Goal: Task Accomplishment & Management: Use online tool/utility

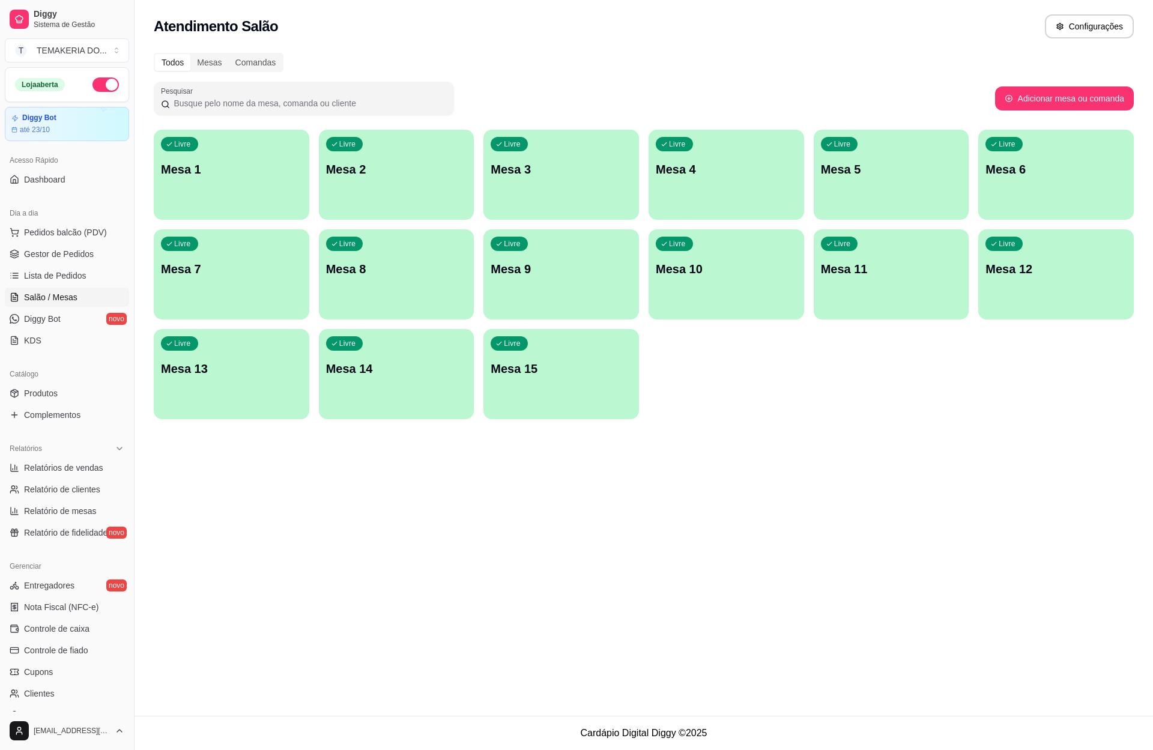
click at [838, 189] on div "Livre Mesa 5" at bounding box center [890, 168] width 155 height 76
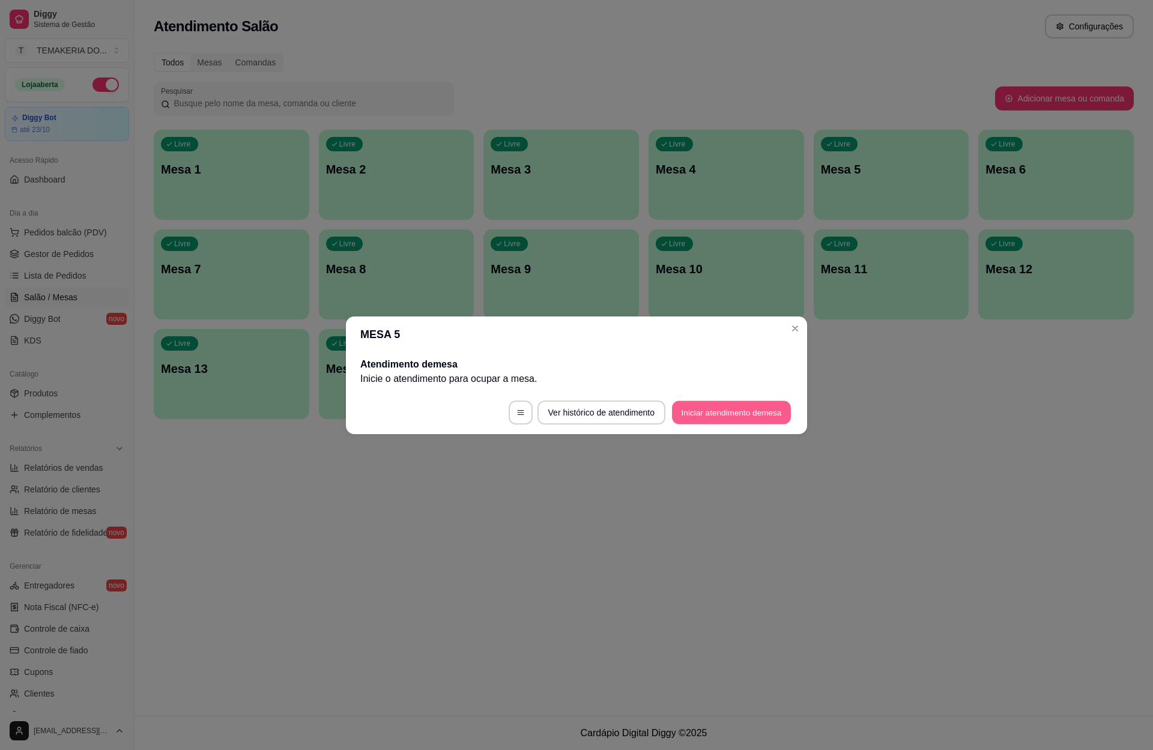
click at [705, 407] on button "Iniciar atendimento de mesa" at bounding box center [731, 411] width 119 height 23
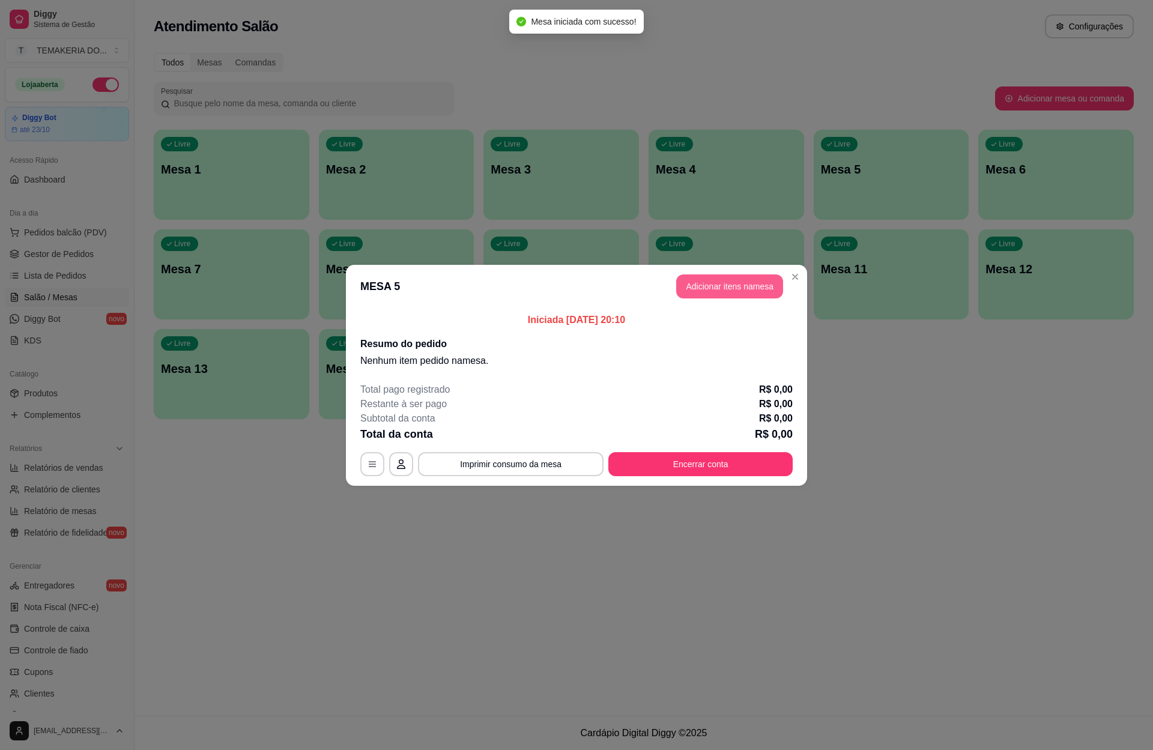
click at [692, 295] on button "Adicionar itens na mesa" at bounding box center [729, 286] width 107 height 24
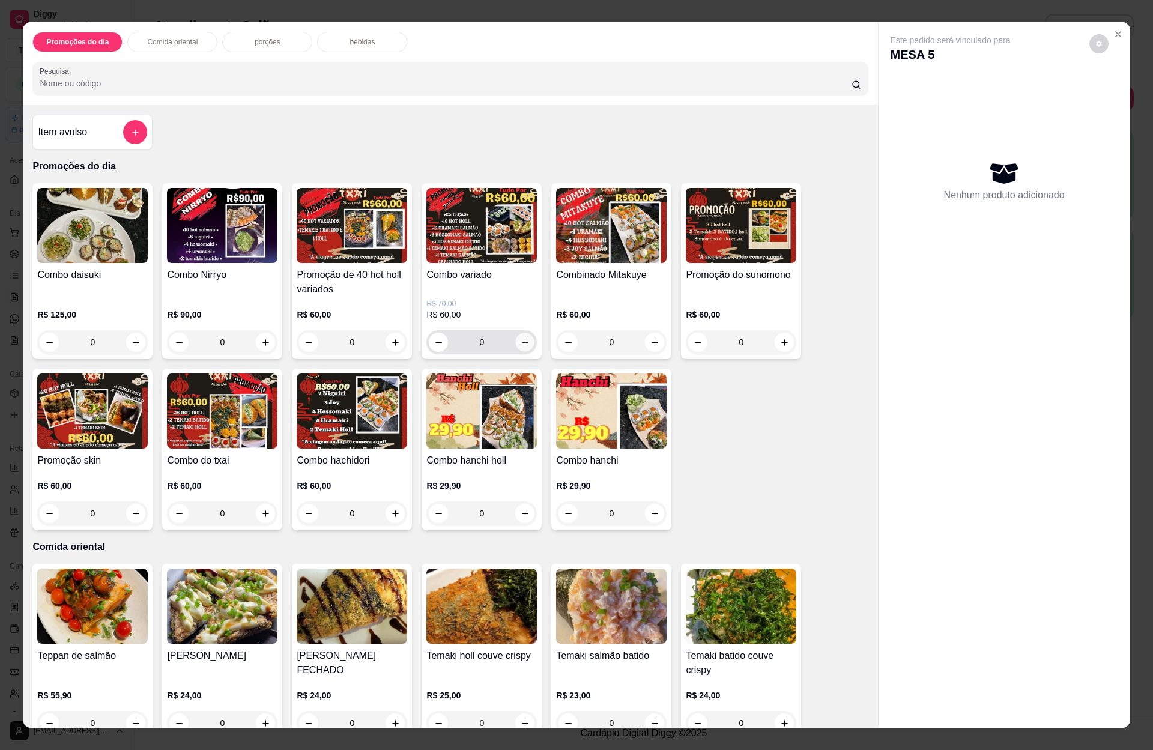
click at [521, 345] on icon "increase-product-quantity" at bounding box center [525, 342] width 9 height 9
type input "1"
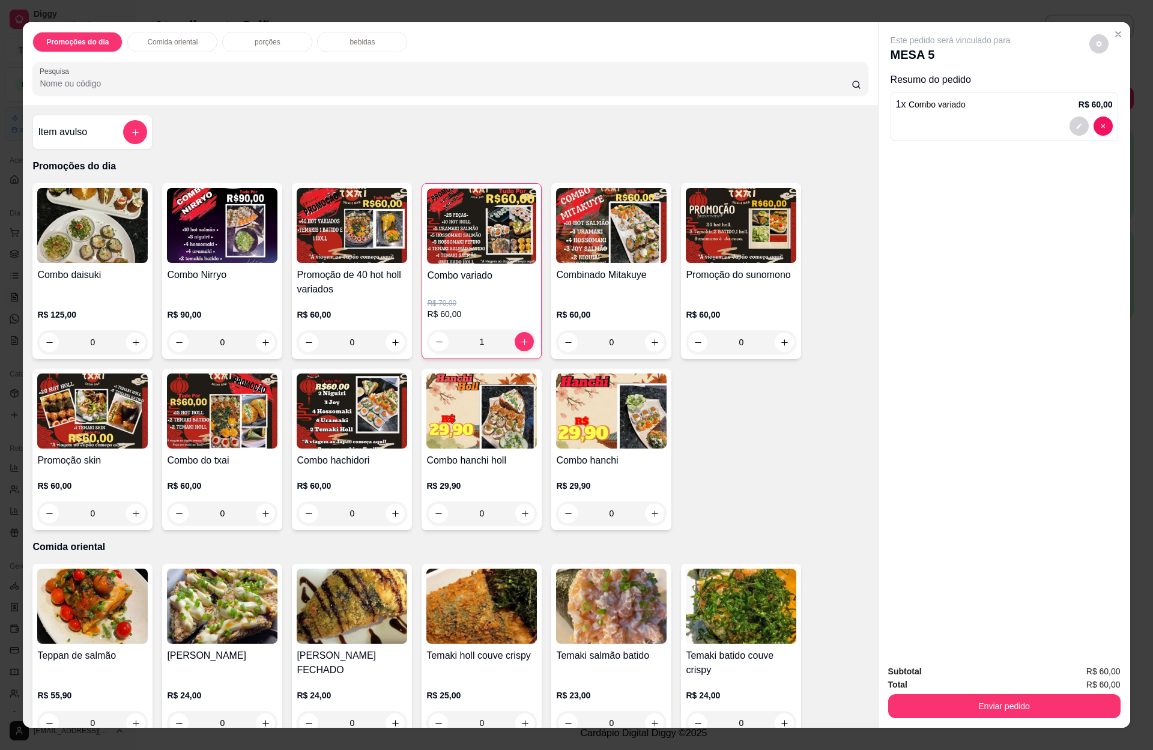
click at [276, 36] on div "porções" at bounding box center [267, 42] width 90 height 20
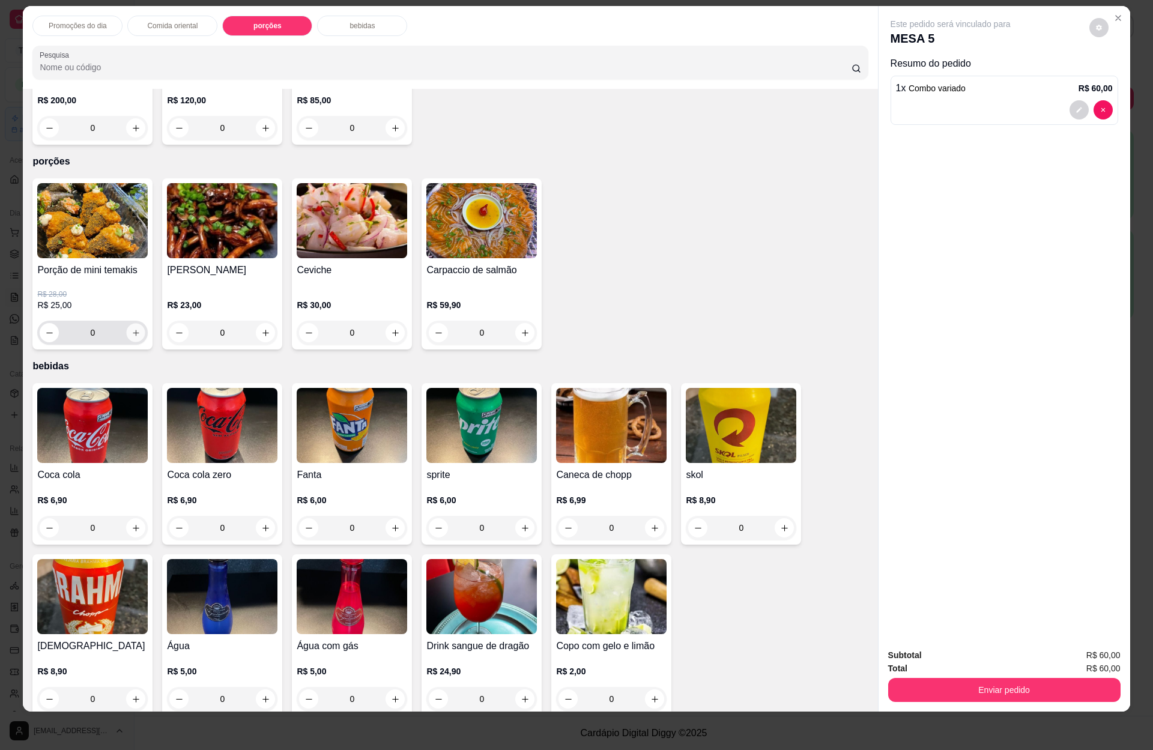
click at [131, 328] on icon "increase-product-quantity" at bounding box center [135, 332] width 9 height 9
type input "1"
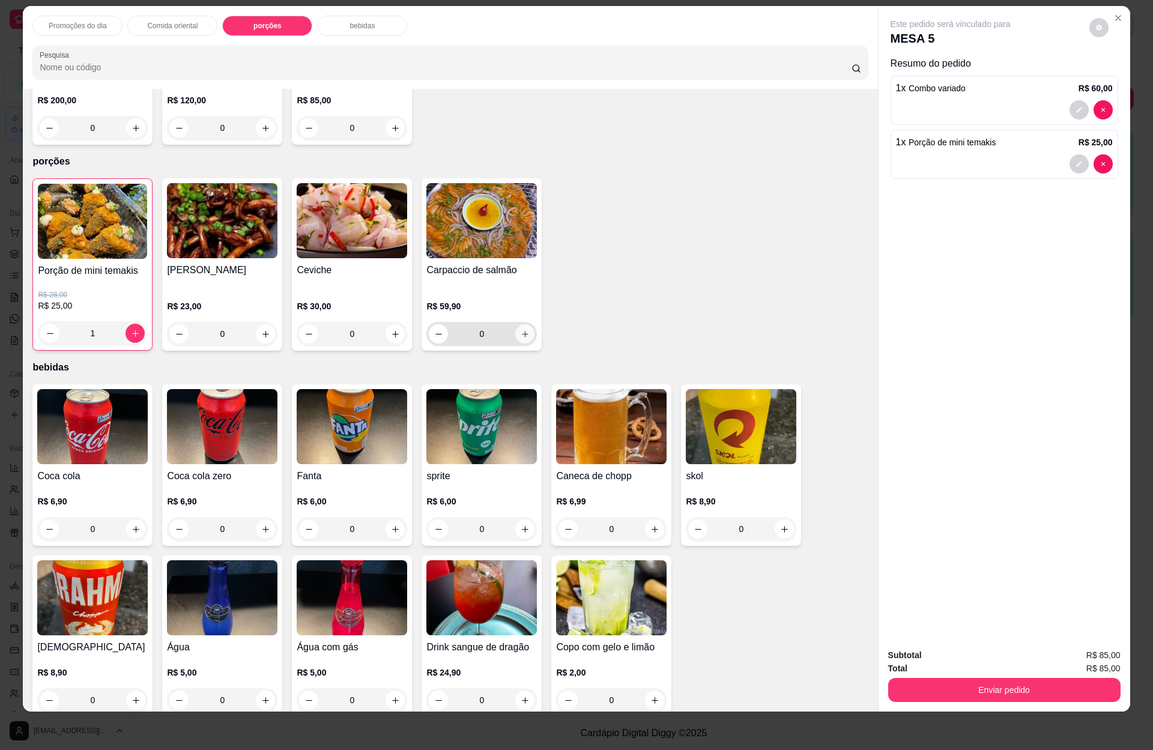
click at [521, 330] on icon "increase-product-quantity" at bounding box center [525, 334] width 9 height 9
type input "1"
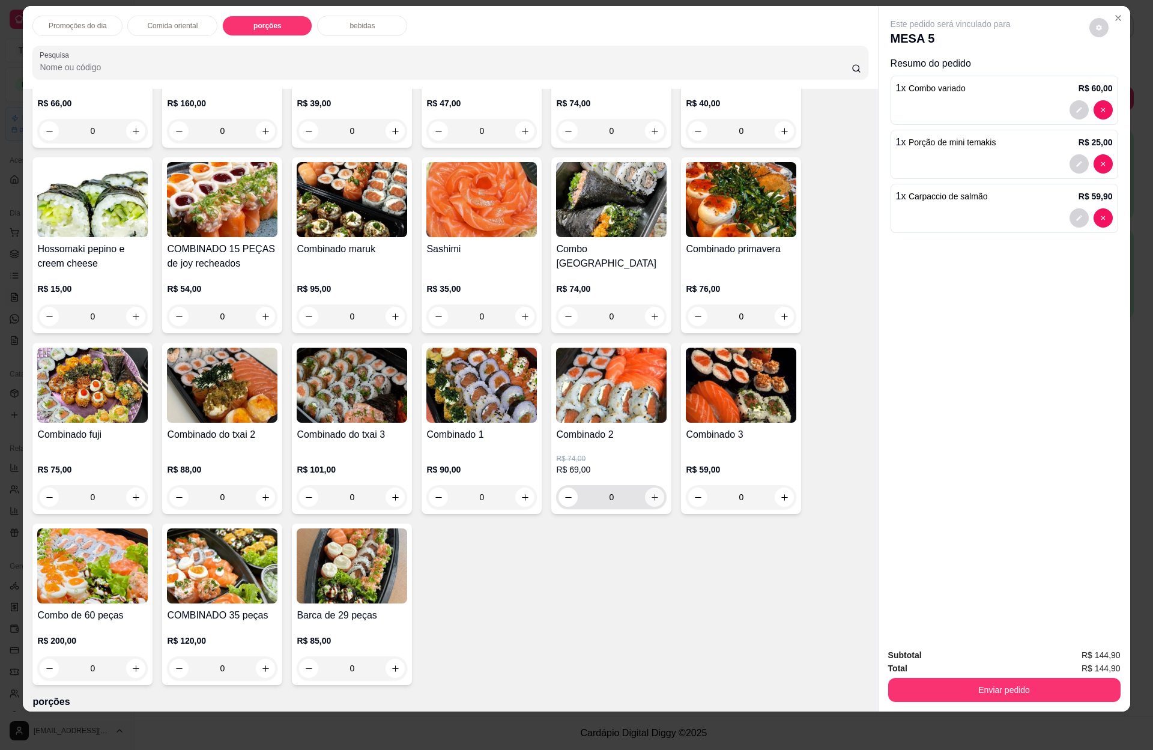
click at [650, 493] on icon "increase-product-quantity" at bounding box center [654, 497] width 9 height 9
type input "1"
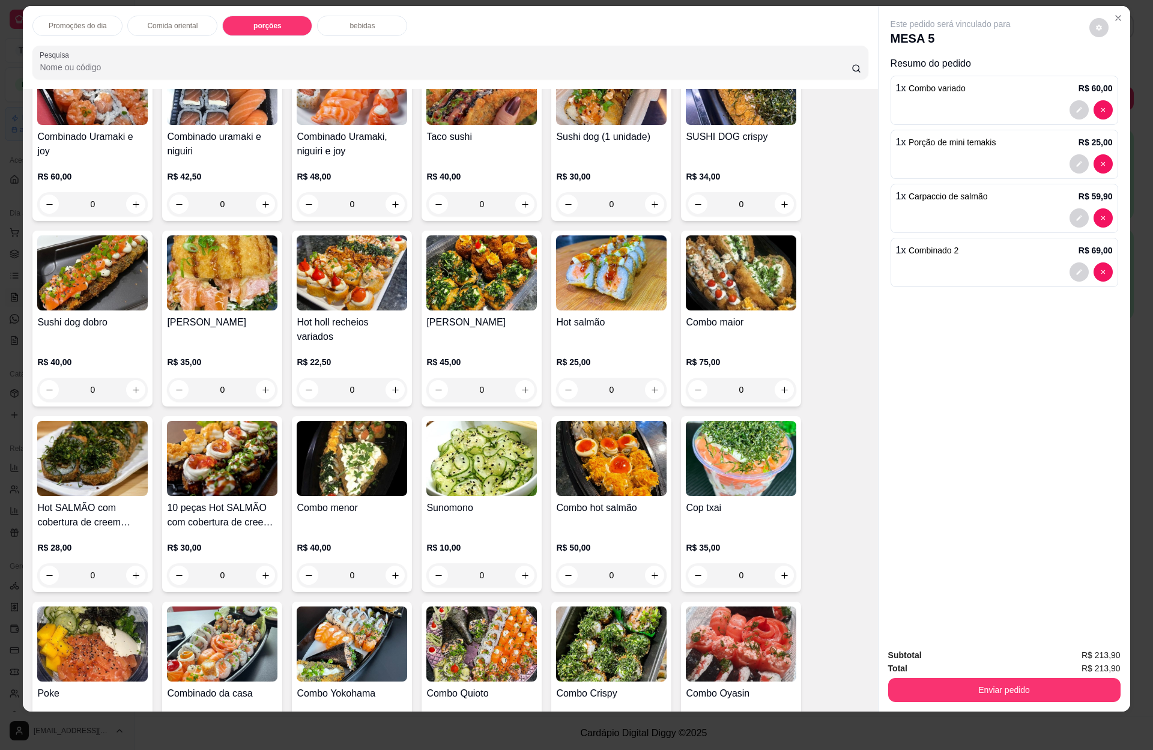
scroll to position [0, 0]
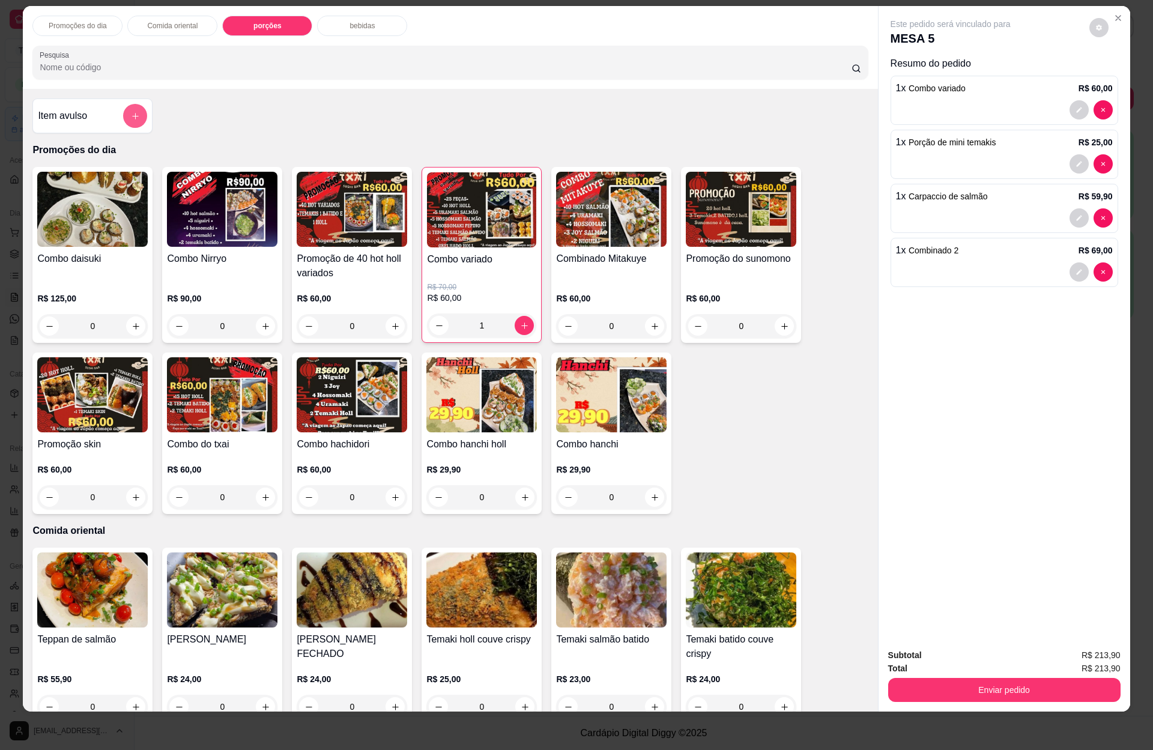
click at [131, 119] on icon "add-separate-item" at bounding box center [135, 116] width 9 height 9
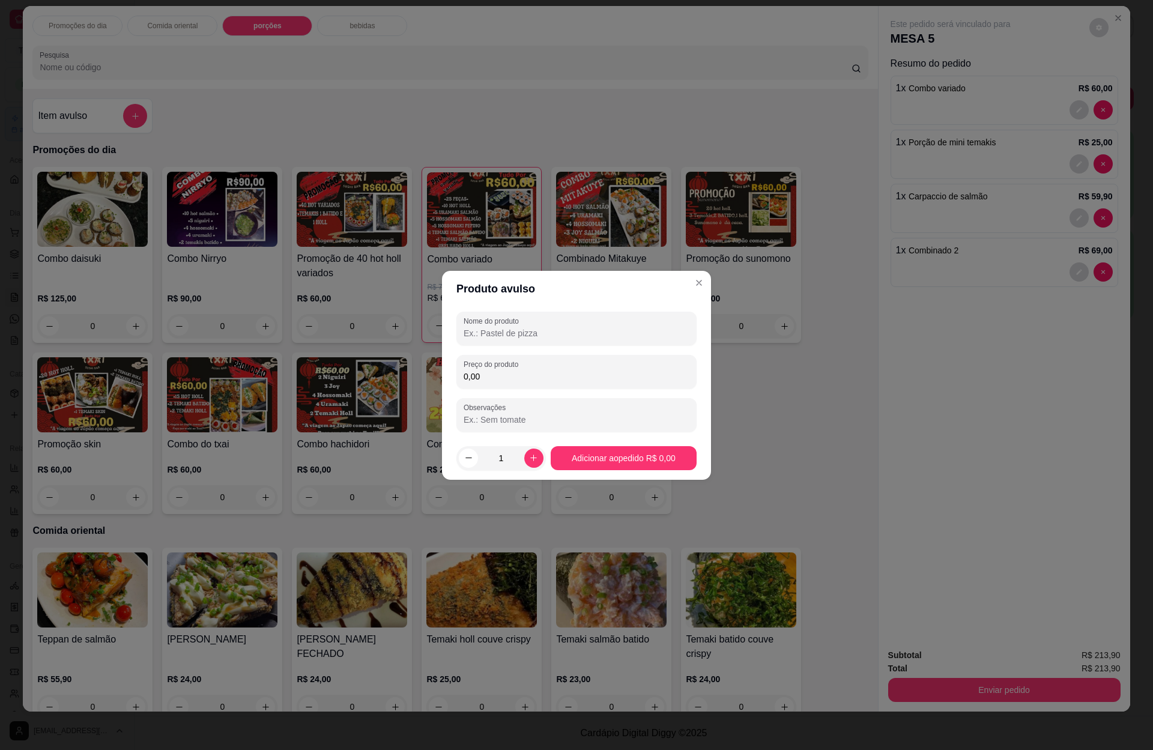
click at [566, 323] on div at bounding box center [576, 328] width 226 height 24
type input "1 del valle"
click at [525, 368] on div "0,00" at bounding box center [576, 372] width 226 height 24
type input "7,00"
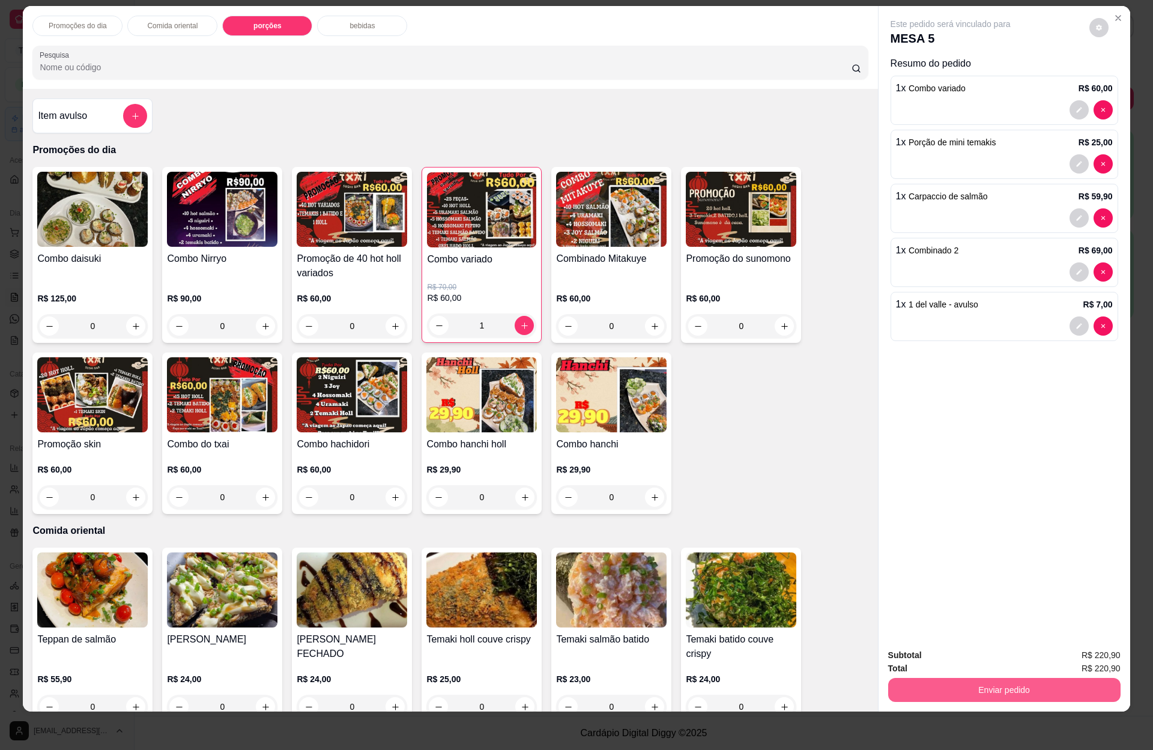
click at [1022, 681] on button "Enviar pedido" at bounding box center [1004, 690] width 232 height 24
click at [1072, 657] on button "Enviar pedido" at bounding box center [1087, 660] width 68 height 23
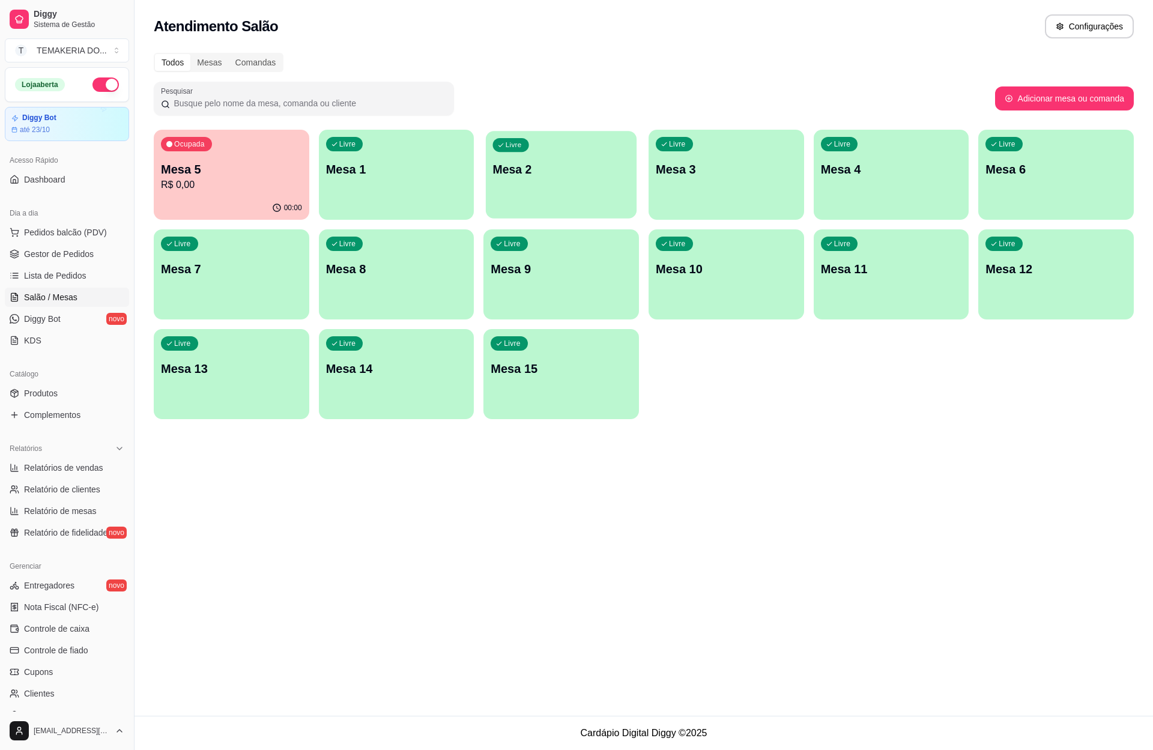
click at [542, 170] on p "Mesa 2" at bounding box center [561, 169] width 137 height 16
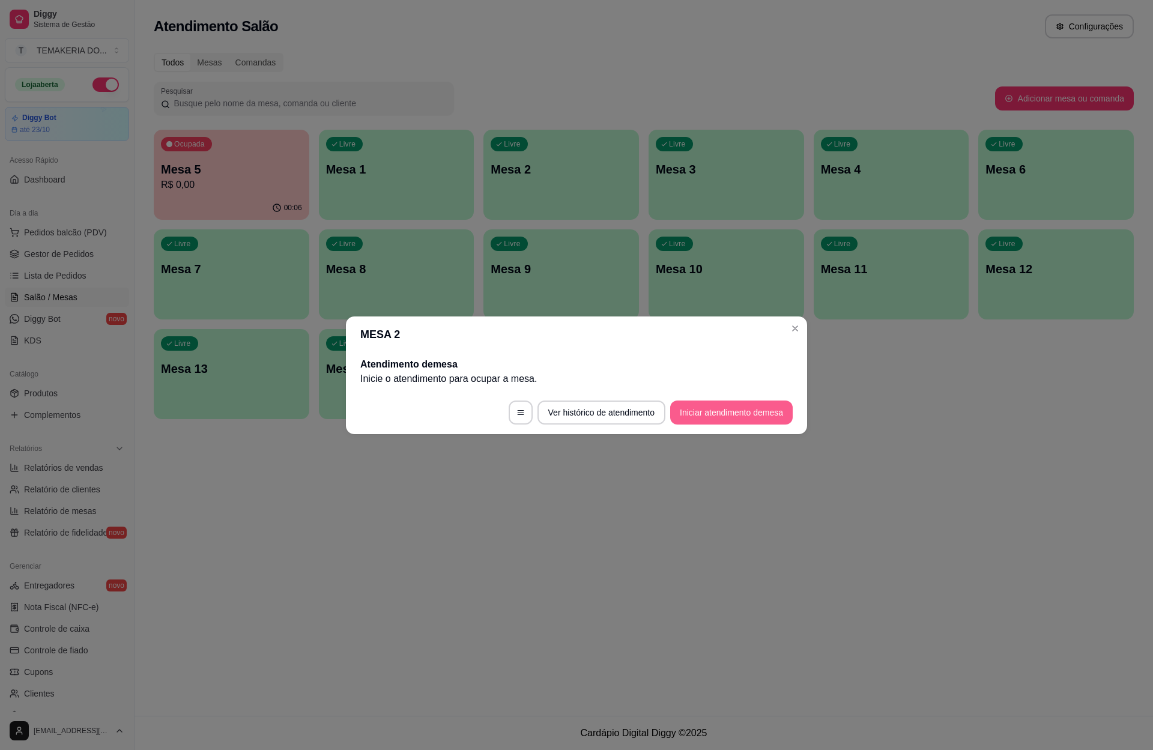
click at [711, 422] on button "Iniciar atendimento de mesa" at bounding box center [731, 412] width 122 height 24
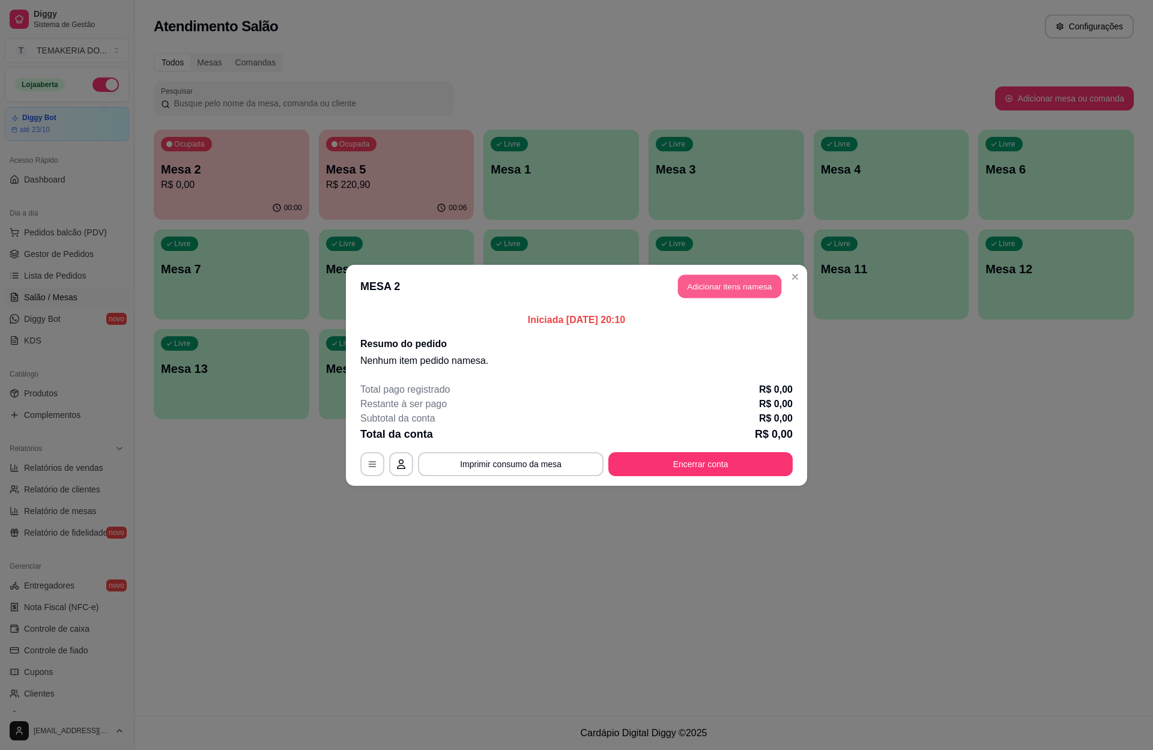
click at [733, 286] on button "Adicionar itens na mesa" at bounding box center [729, 285] width 103 height 23
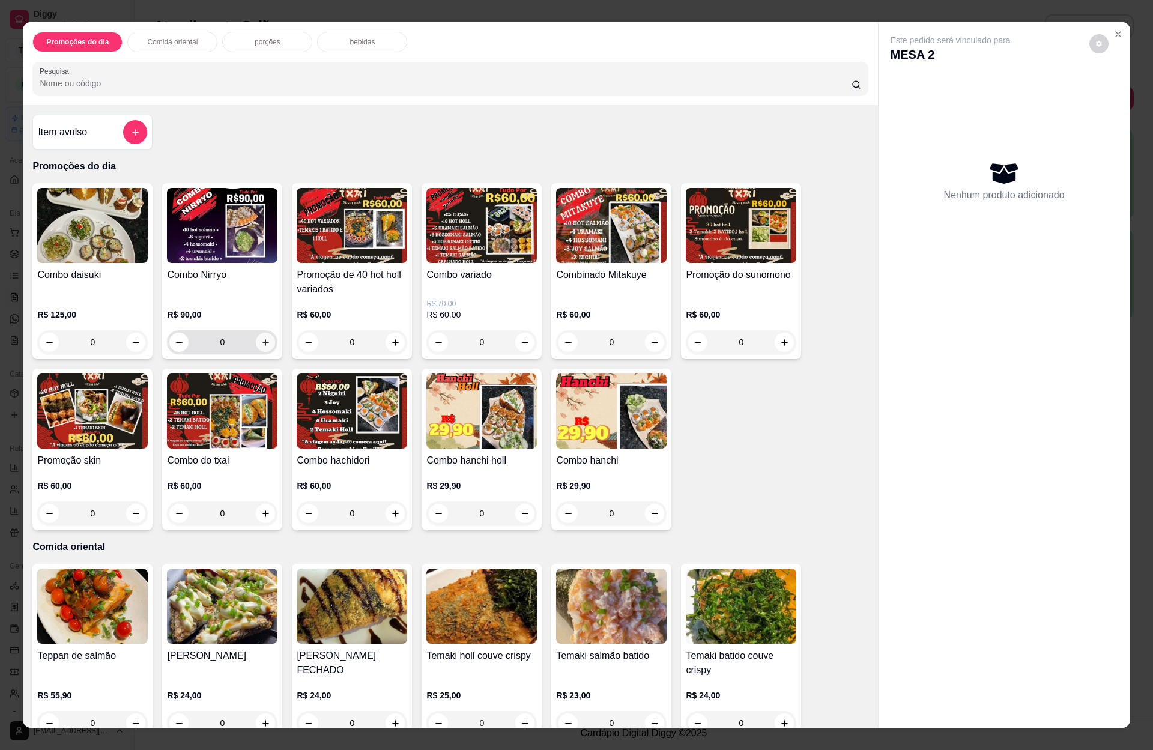
click at [261, 341] on icon "increase-product-quantity" at bounding box center [265, 342] width 9 height 9
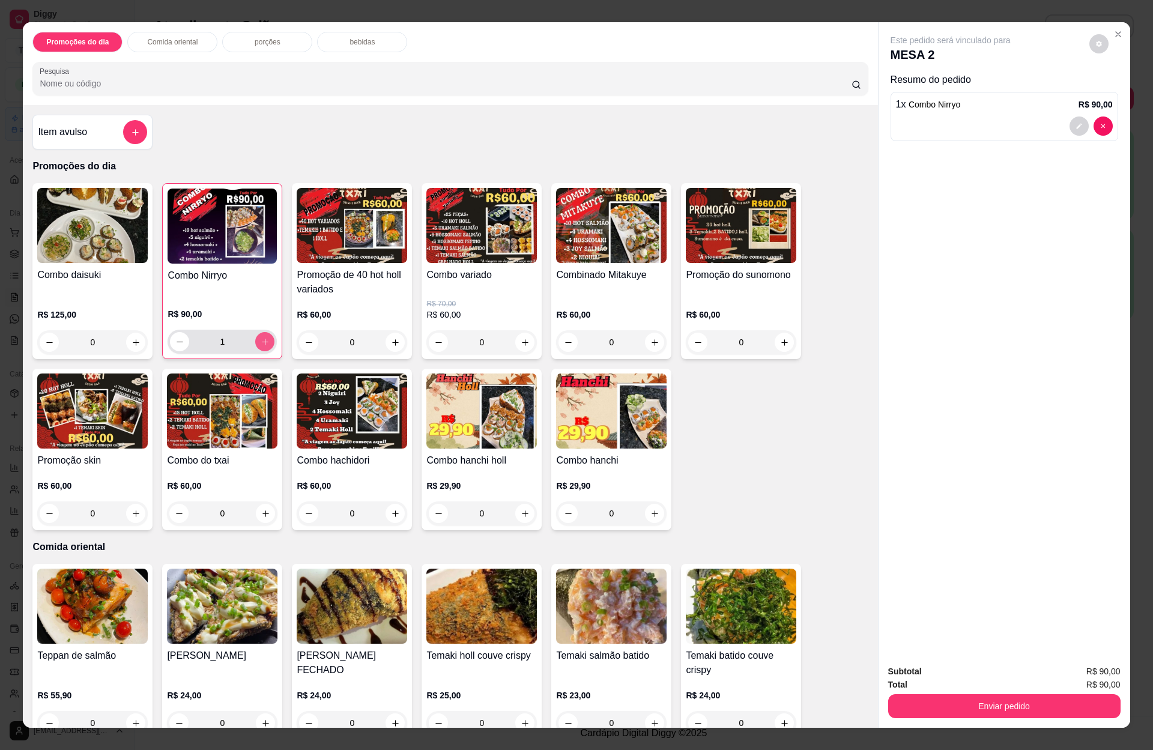
type input "1"
click at [354, 46] on p "bebidas" at bounding box center [361, 42] width 25 height 10
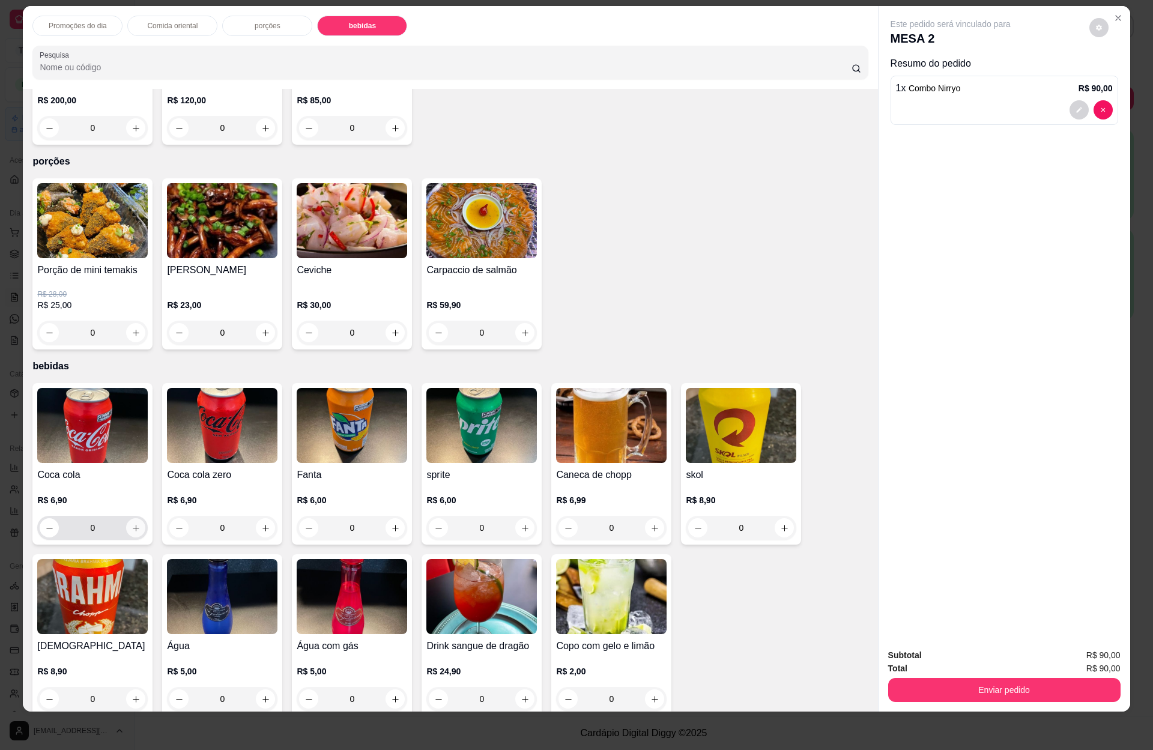
click at [128, 518] on button "increase-product-quantity" at bounding box center [135, 527] width 19 height 19
type input "1"
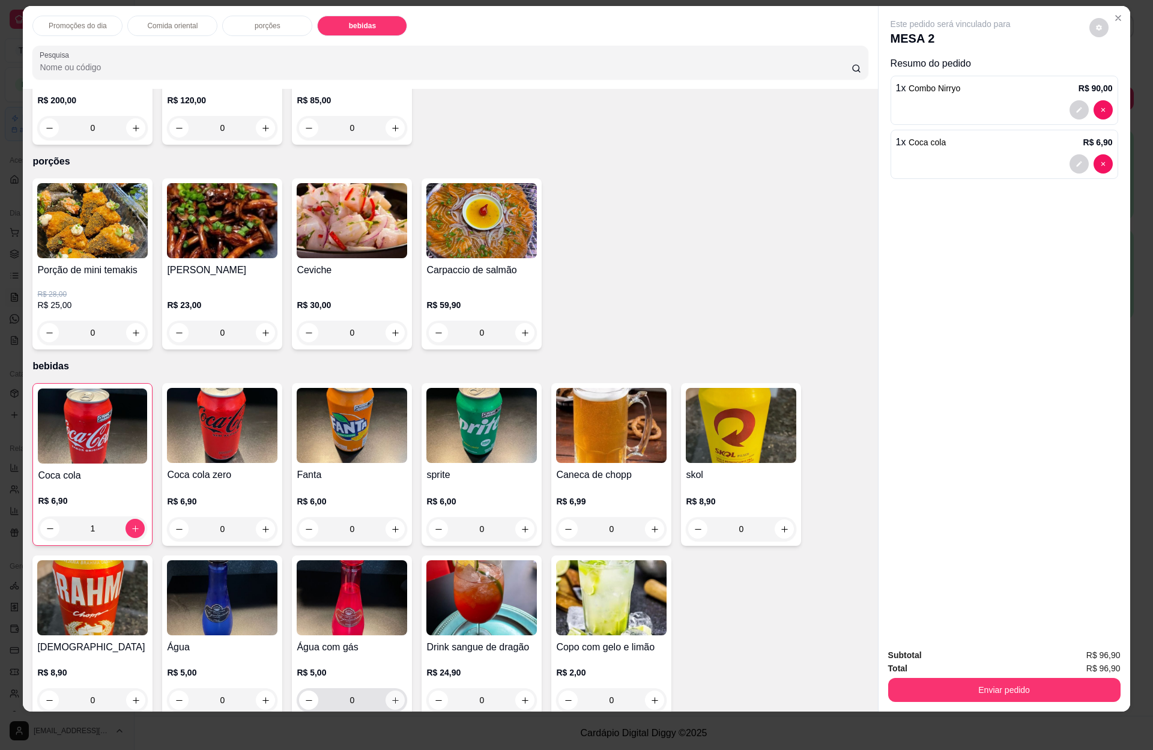
click at [391, 696] on icon "increase-product-quantity" at bounding box center [395, 700] width 9 height 9
click at [305, 696] on icon "decrease-product-quantity" at bounding box center [309, 700] width 9 height 9
type input "1"
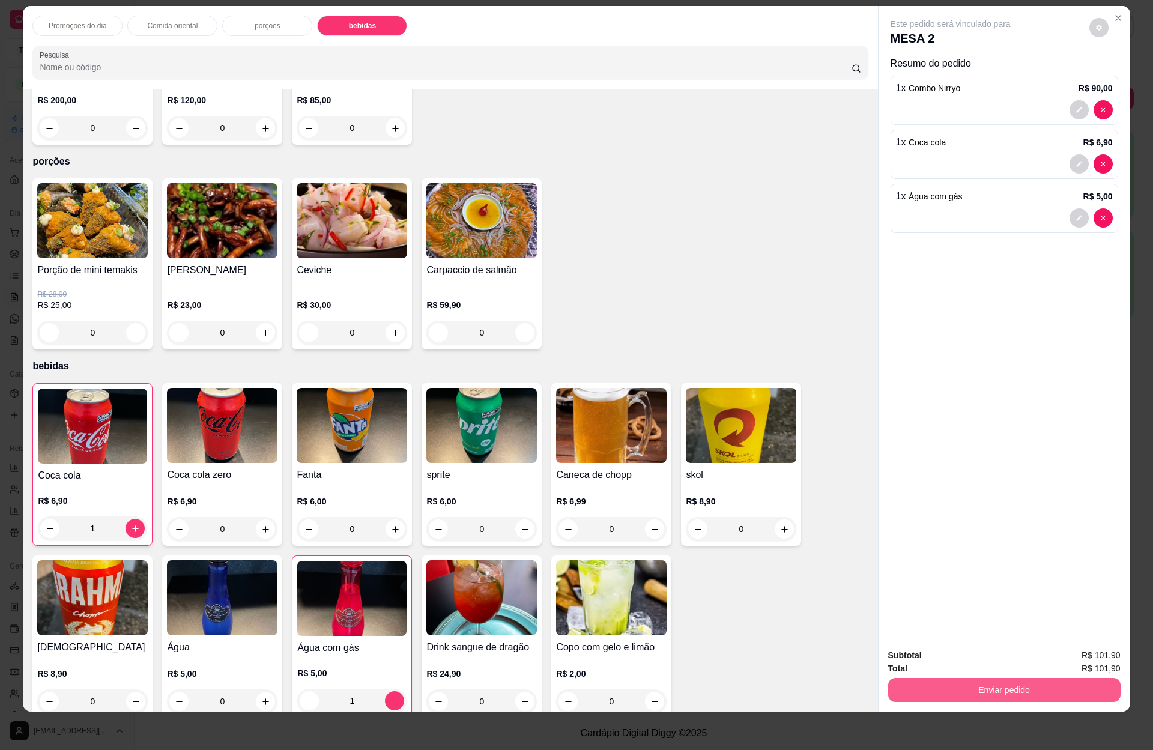
click at [922, 685] on button "Enviar pedido" at bounding box center [1004, 690] width 232 height 24
click at [1003, 687] on button "Enviar pedido" at bounding box center [1004, 690] width 232 height 24
click at [1051, 687] on button "Enviar pedido" at bounding box center [1003, 689] width 225 height 23
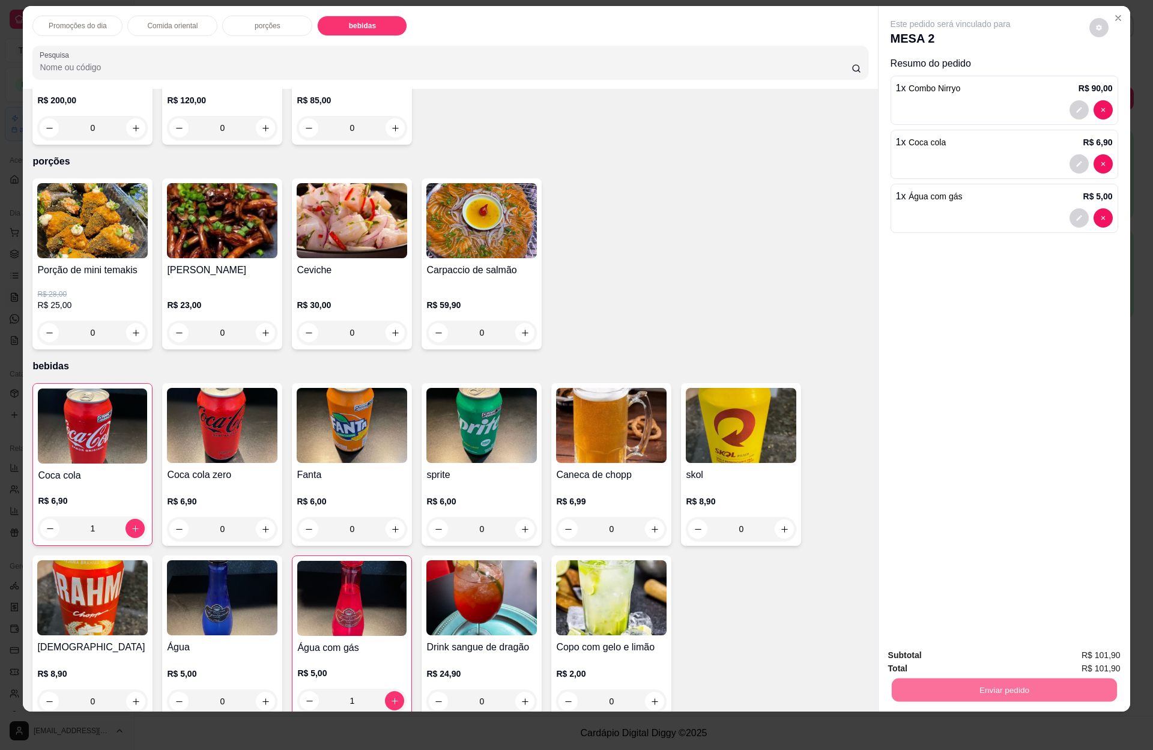
click at [1066, 662] on button "Enviar pedido" at bounding box center [1087, 660] width 66 height 22
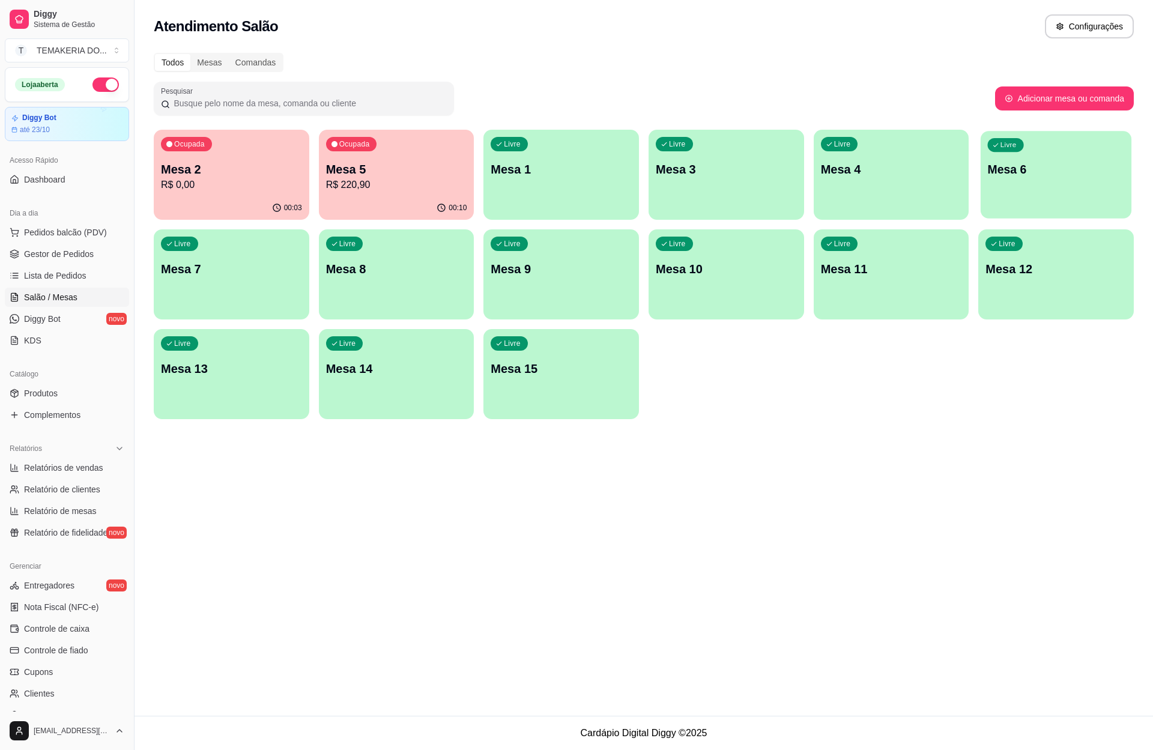
click at [1001, 177] on p "Mesa 6" at bounding box center [1056, 169] width 137 height 16
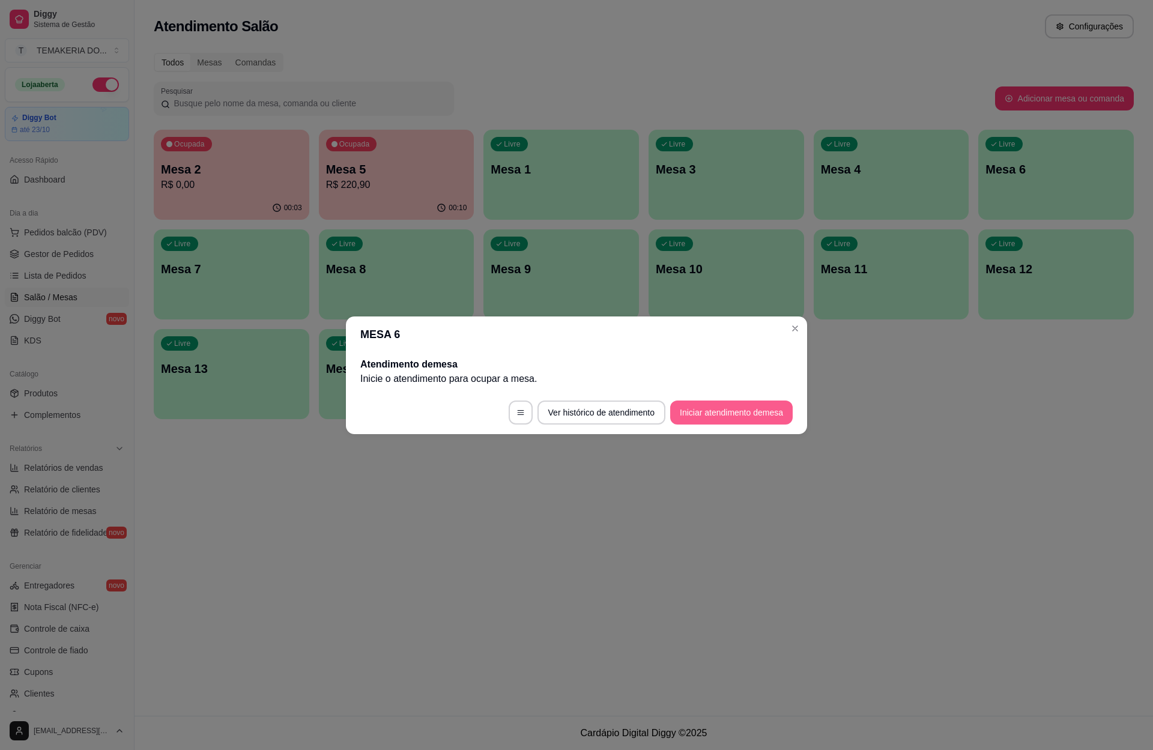
click at [694, 405] on button "Iniciar atendimento de mesa" at bounding box center [731, 412] width 122 height 24
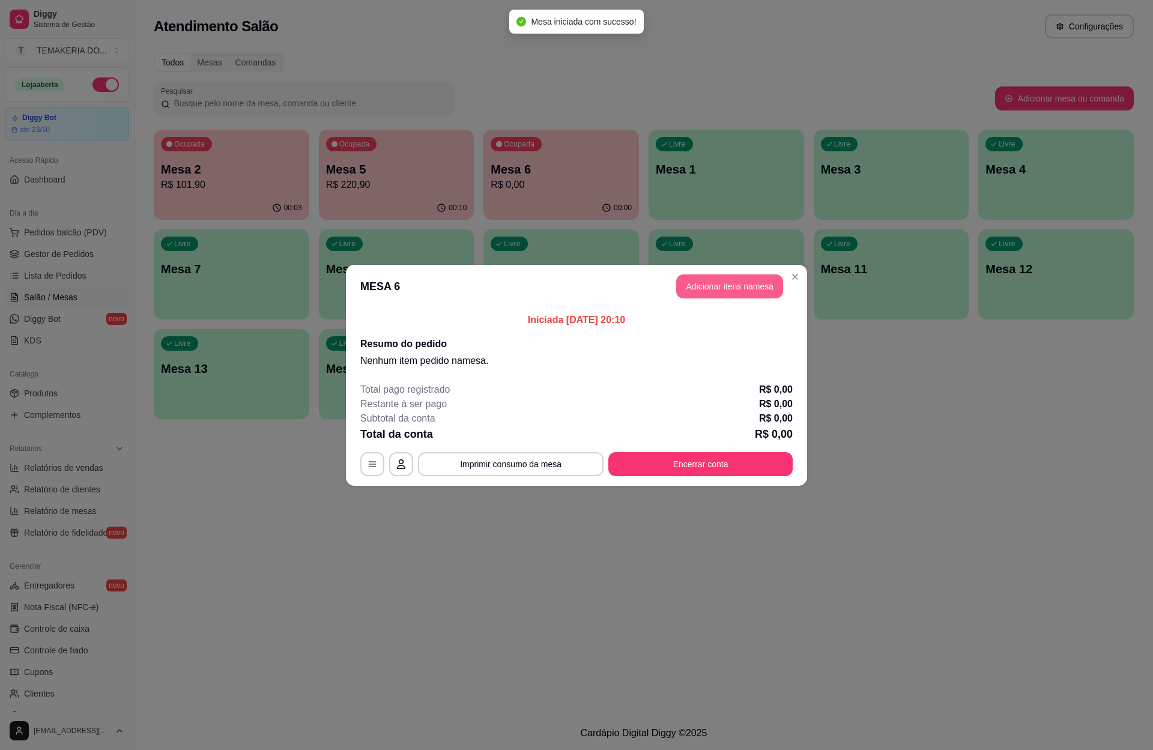
click at [719, 285] on button "Adicionar itens na mesa" at bounding box center [729, 286] width 107 height 24
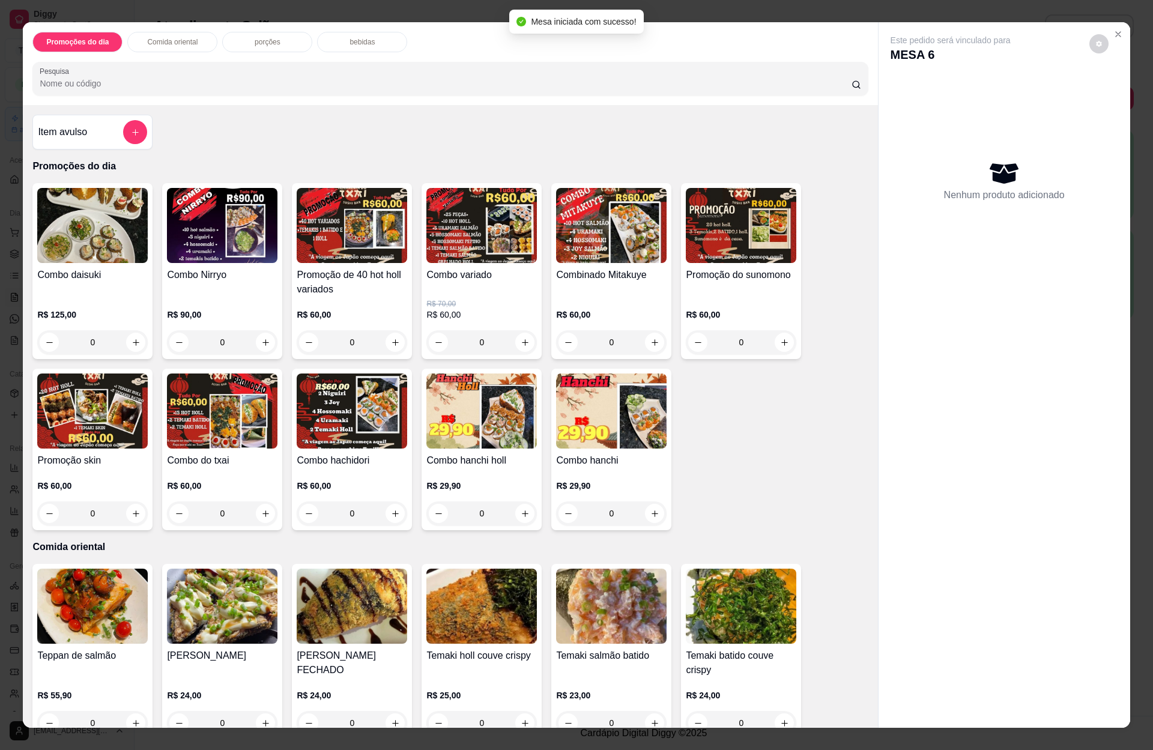
click at [132, 128] on button "add-separate-item" at bounding box center [135, 132] width 24 height 24
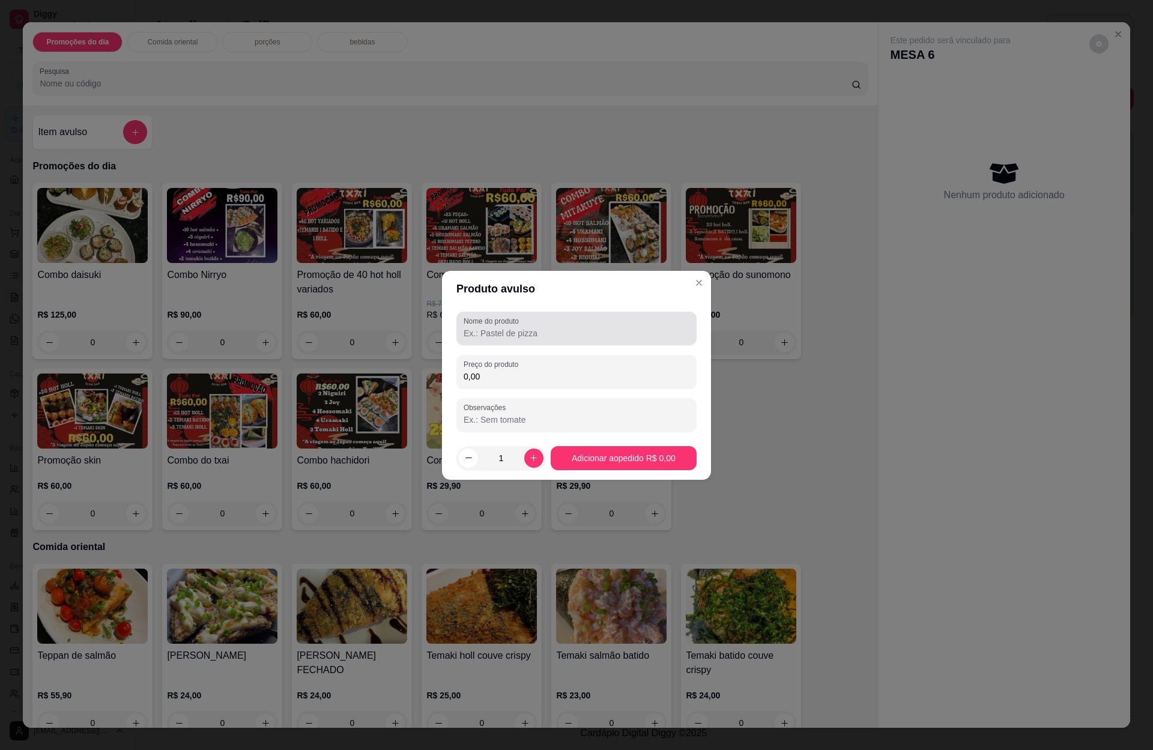
click at [484, 334] on input "Nome do produto" at bounding box center [576, 333] width 226 height 12
type input "3"
click at [459, 333] on div "Nome do produto rodizio" at bounding box center [576, 329] width 240 height 34
click at [462, 330] on div "Nome do produto rodizio" at bounding box center [576, 329] width 240 height 34
click at [463, 330] on input "rodizio" at bounding box center [576, 333] width 226 height 12
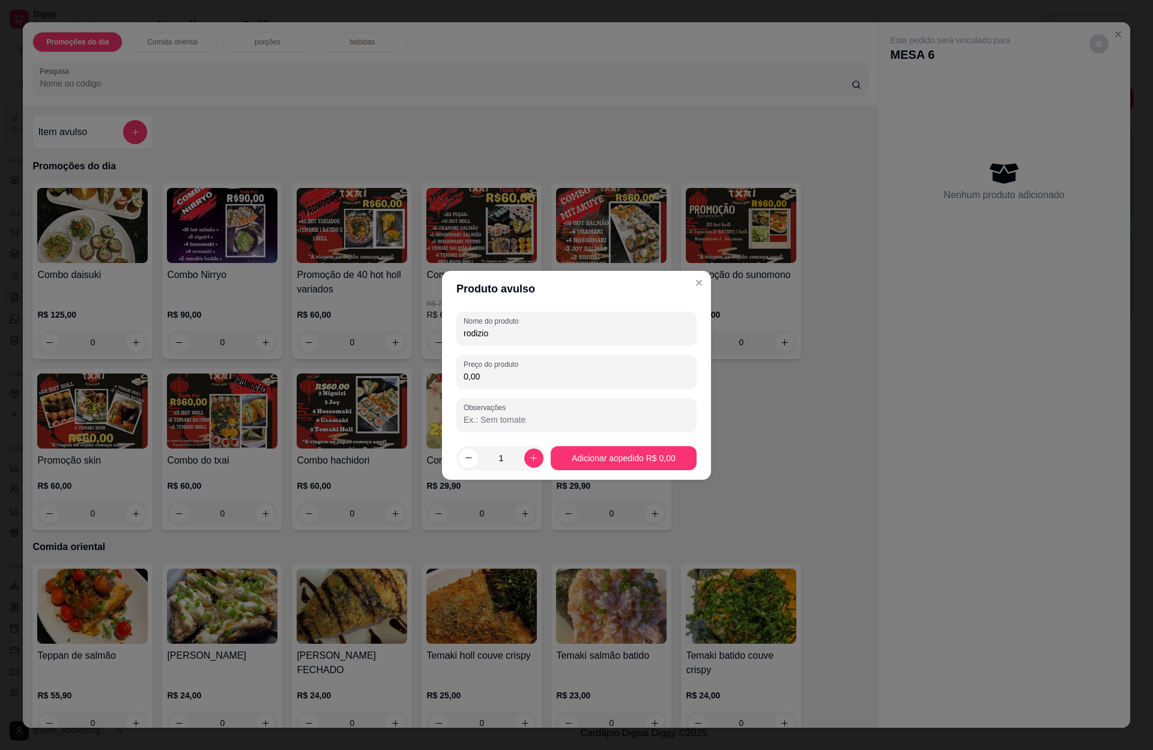
click at [463, 330] on input "rodizio" at bounding box center [576, 333] width 226 height 12
type input "3 rodizio"
click at [478, 377] on input "0,00" at bounding box center [576, 376] width 226 height 12
type input "300,00"
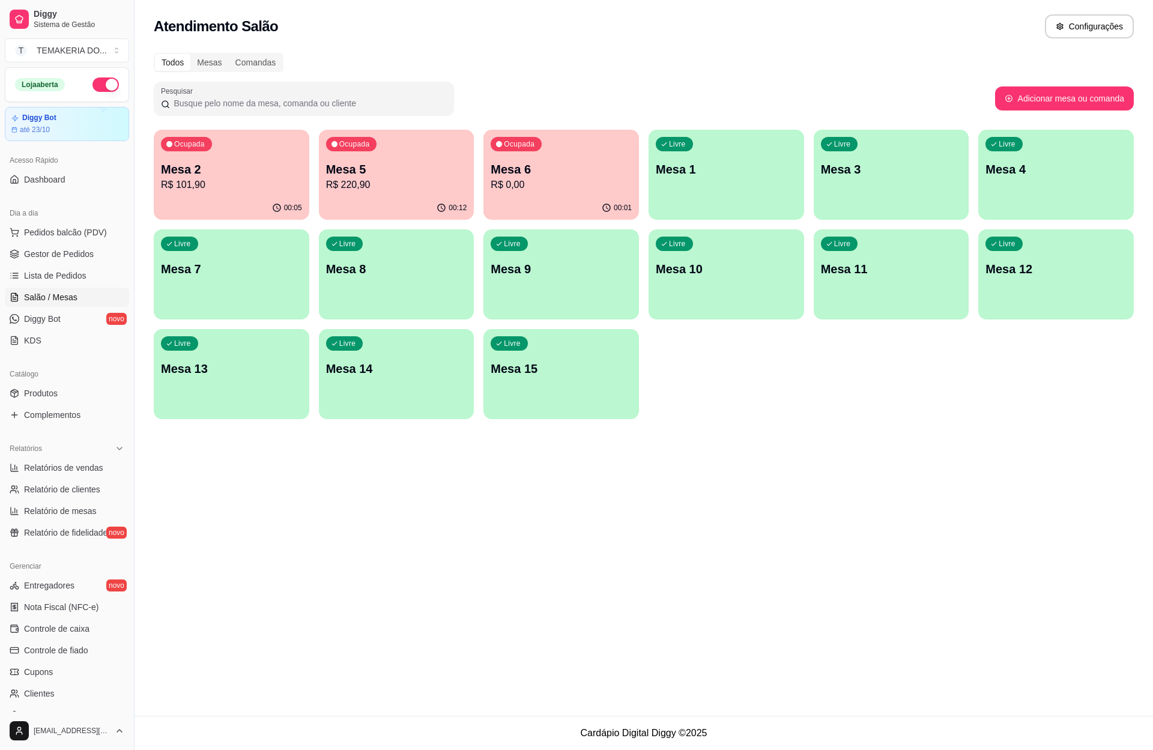
click at [510, 175] on p "Mesa 6" at bounding box center [560, 169] width 141 height 17
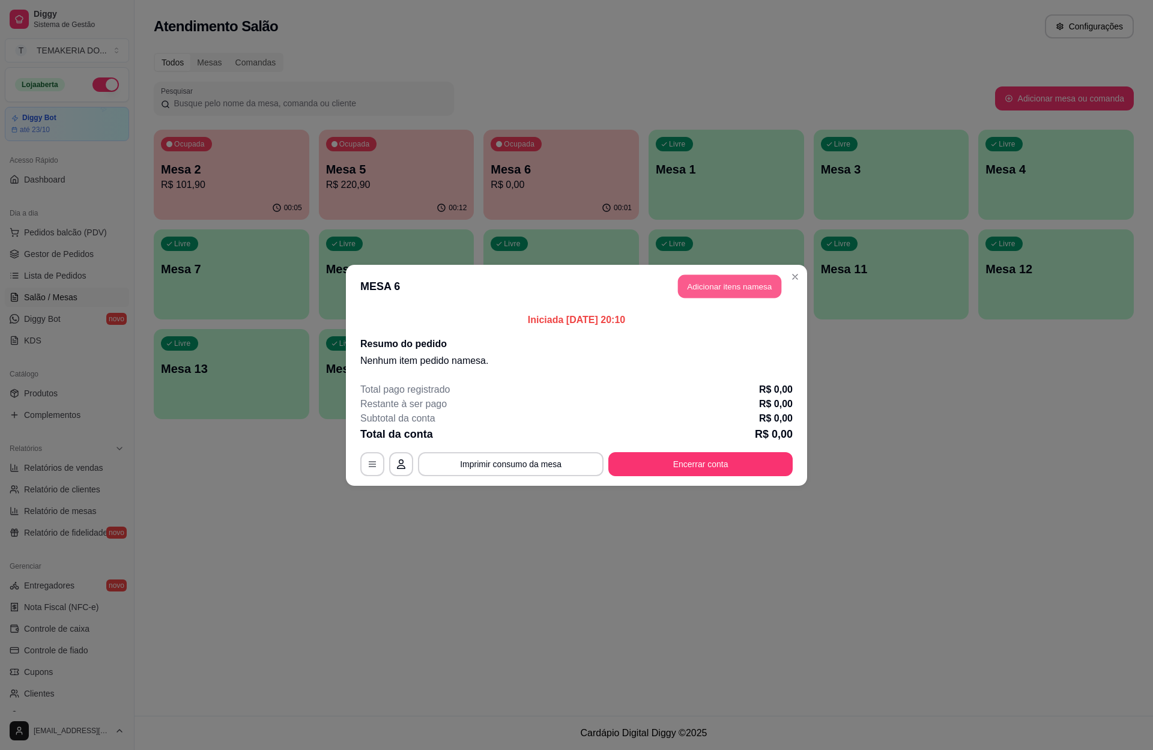
click at [703, 285] on button "Adicionar itens na mesa" at bounding box center [729, 285] width 103 height 23
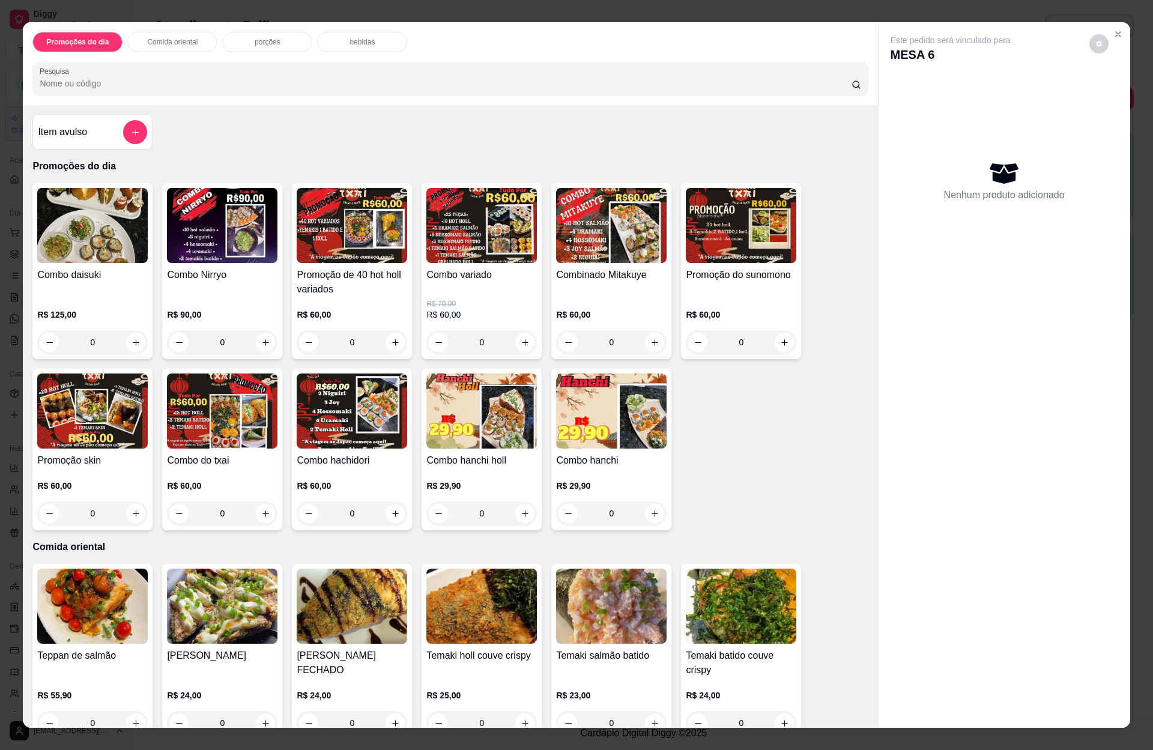
click at [131, 131] on icon "add-separate-item" at bounding box center [135, 132] width 9 height 9
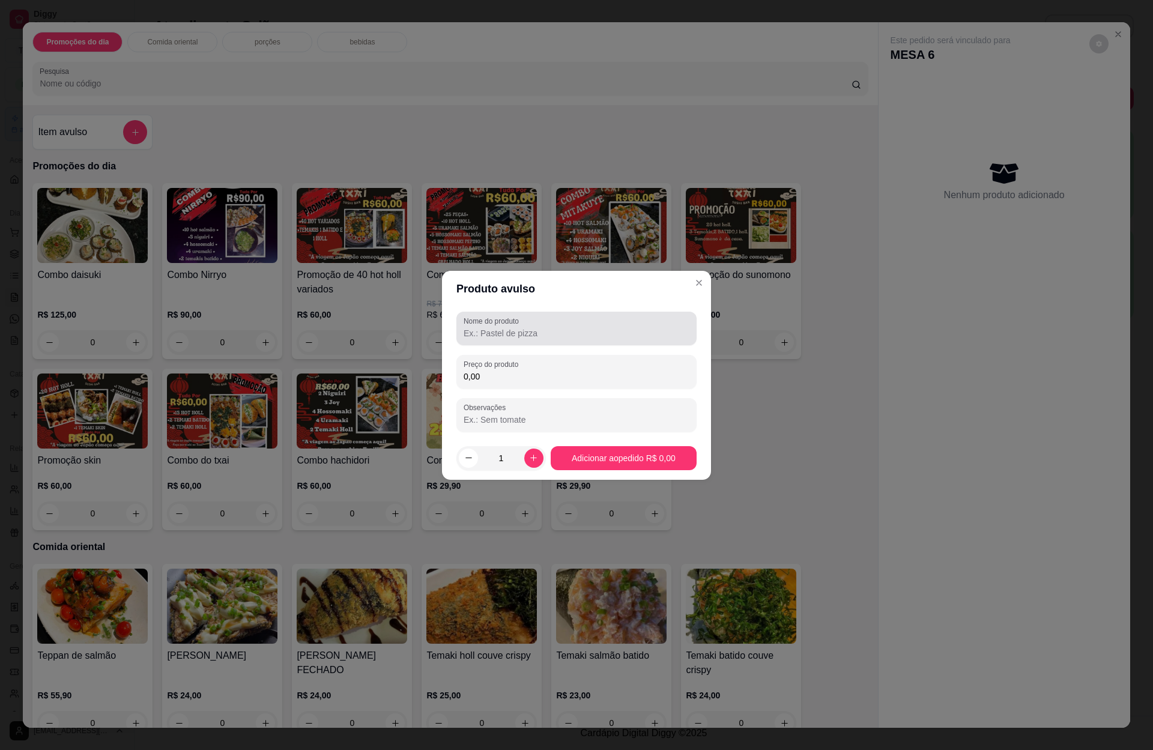
click at [475, 326] on div at bounding box center [576, 328] width 226 height 24
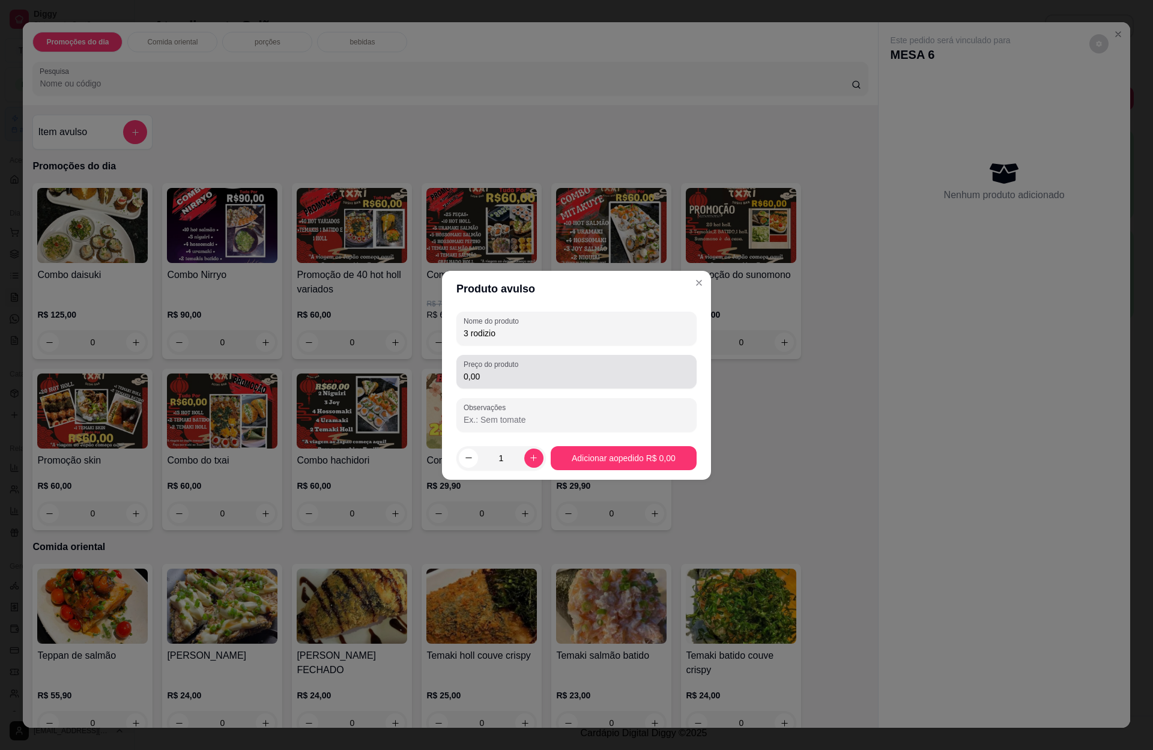
type input "3 rodizio"
click at [490, 367] on label "Preço do produto" at bounding box center [492, 364] width 59 height 10
click at [490, 370] on input "0,00" at bounding box center [576, 376] width 226 height 12
type input "300,00"
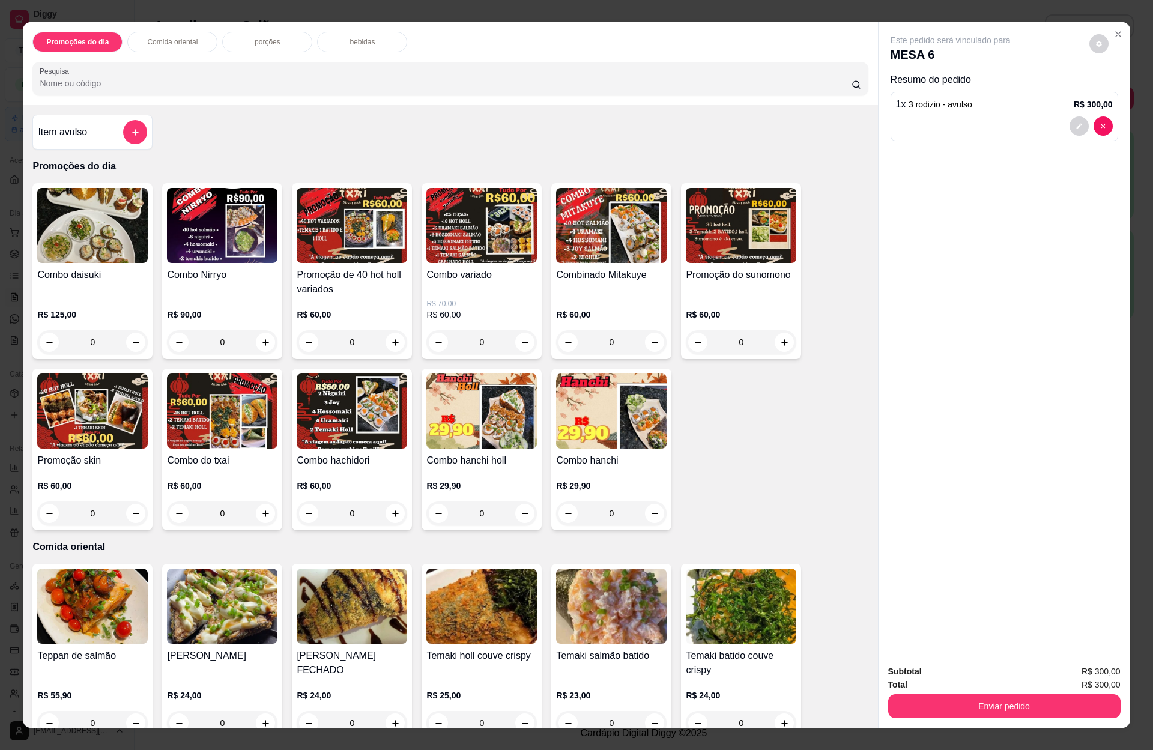
click at [366, 44] on p "bebidas" at bounding box center [361, 42] width 25 height 10
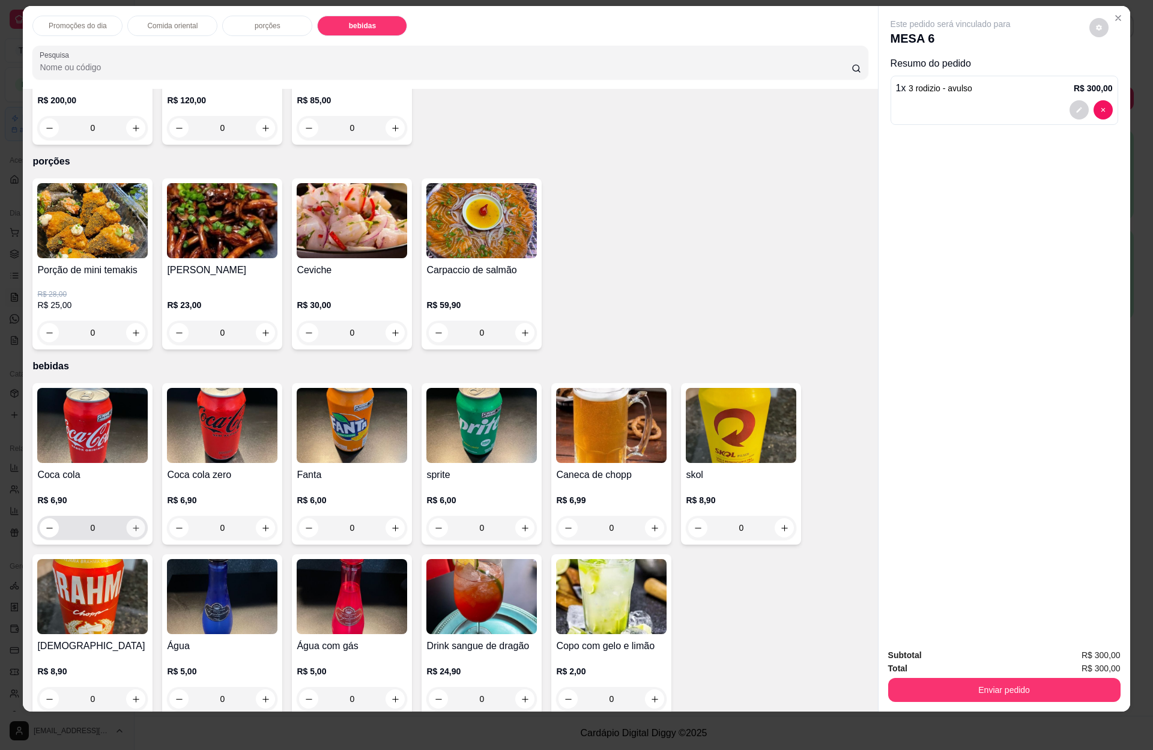
click at [131, 524] on icon "increase-product-quantity" at bounding box center [135, 528] width 9 height 9
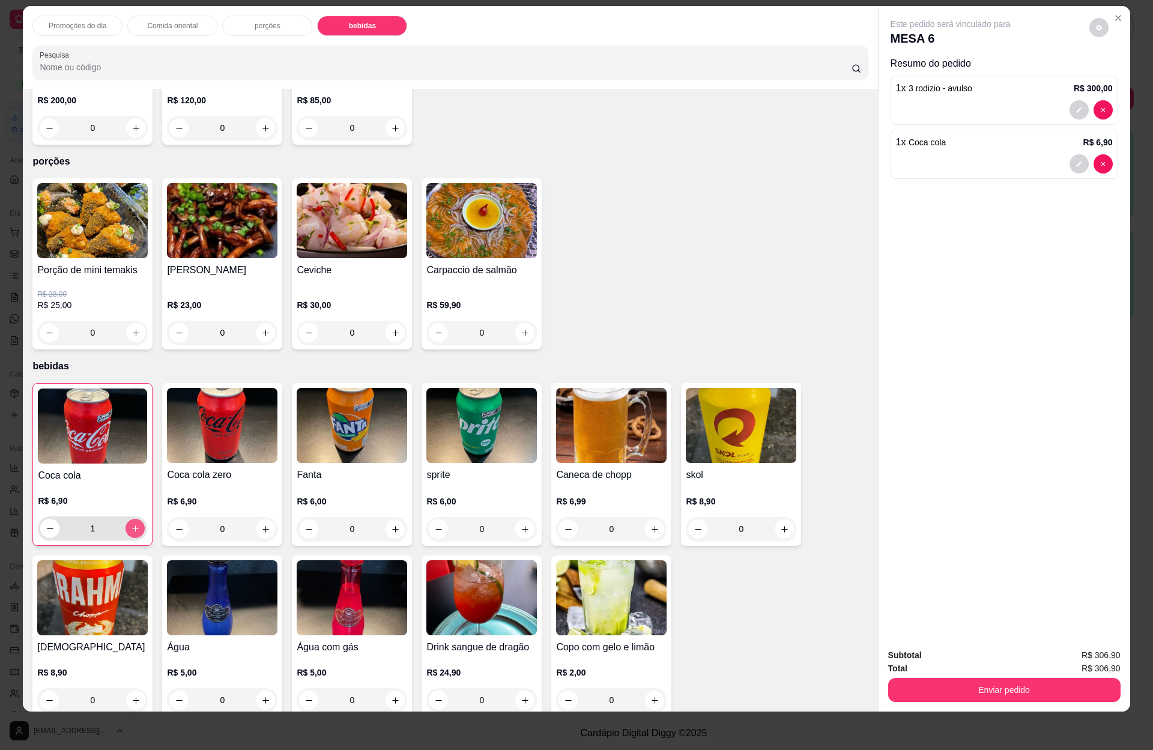
click at [131, 524] on icon "increase-product-quantity" at bounding box center [135, 528] width 9 height 9
type input "3"
click at [1004, 694] on button "Enviar pedido" at bounding box center [1003, 689] width 225 height 23
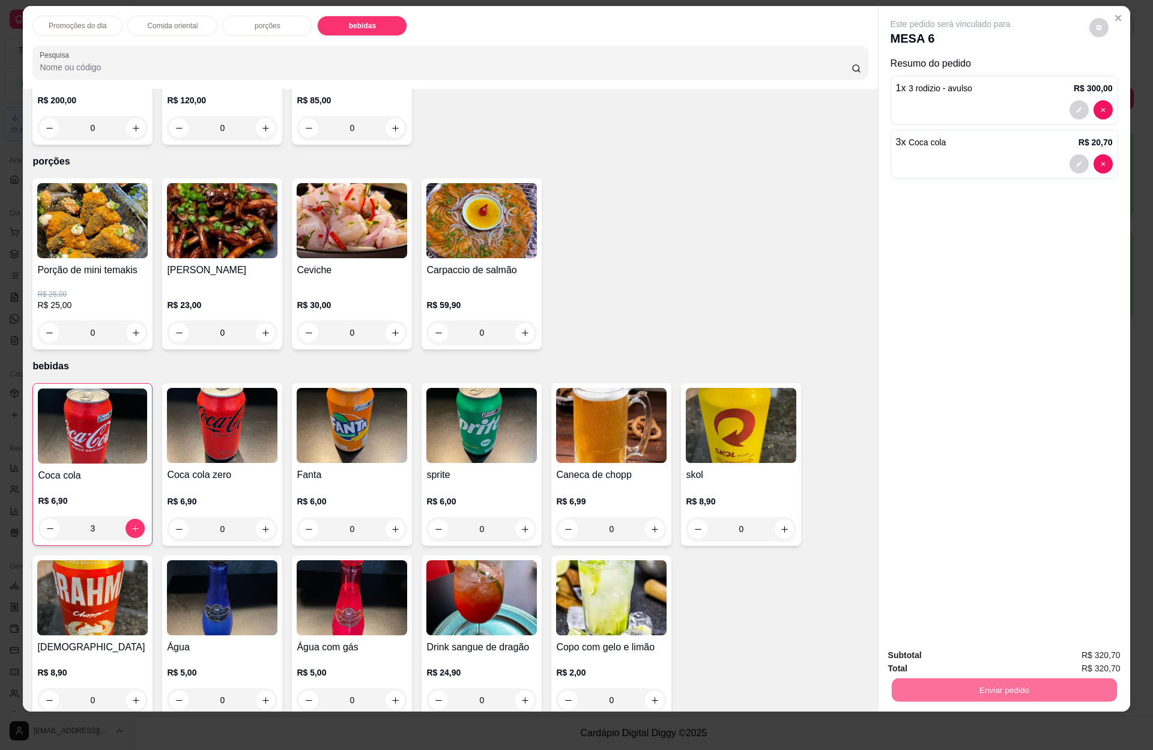
click at [1081, 662] on button "Enviar pedido" at bounding box center [1087, 660] width 66 height 22
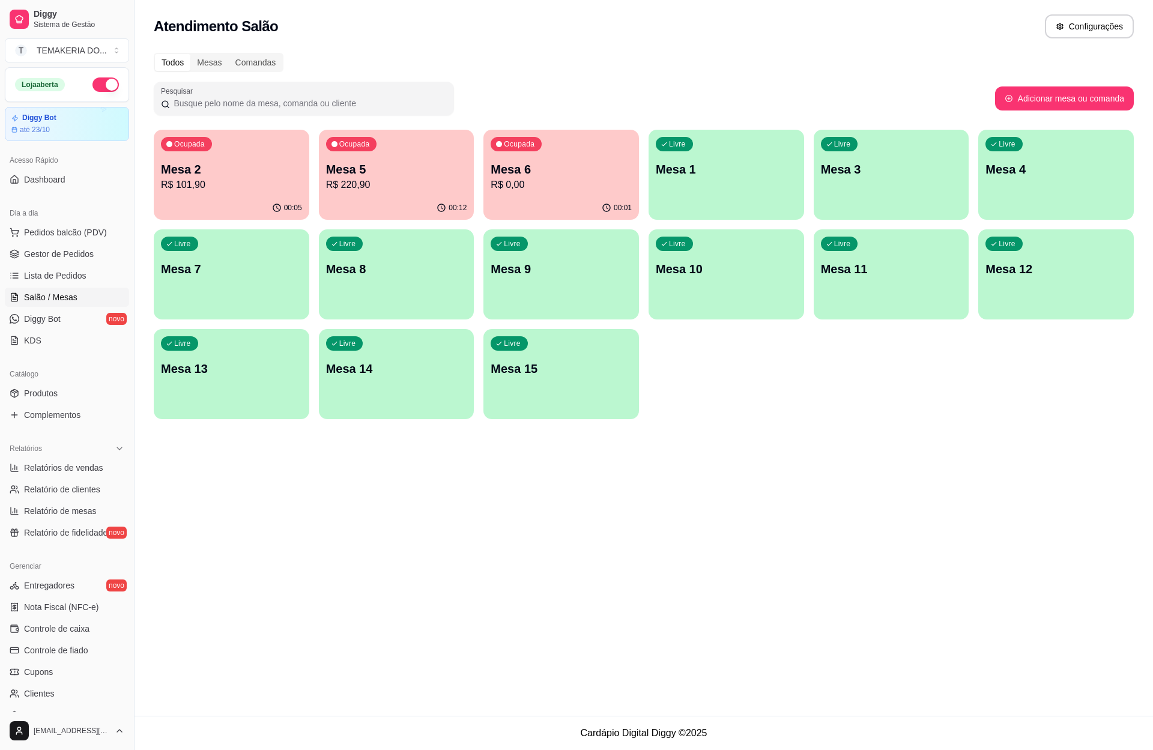
click at [414, 190] on p "R$ 220,90" at bounding box center [396, 185] width 141 height 14
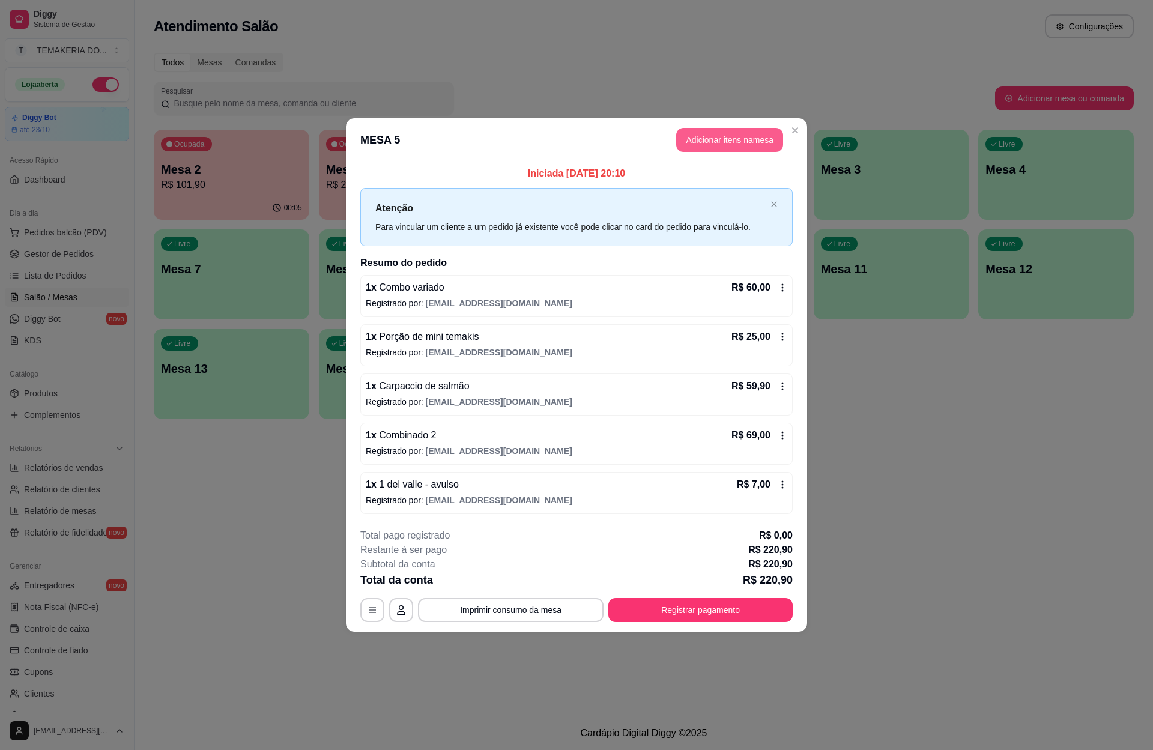
click at [728, 136] on button "Adicionar itens na mesa" at bounding box center [729, 140] width 107 height 24
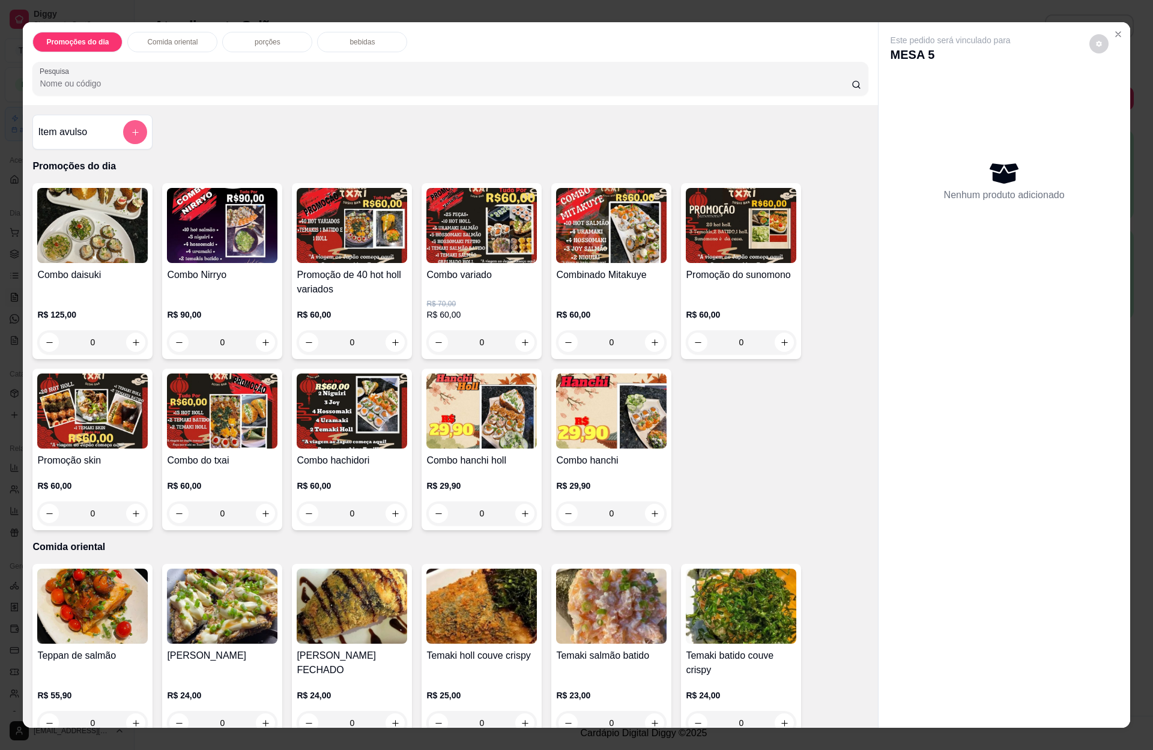
click at [137, 130] on button "add-separate-item" at bounding box center [135, 132] width 24 height 24
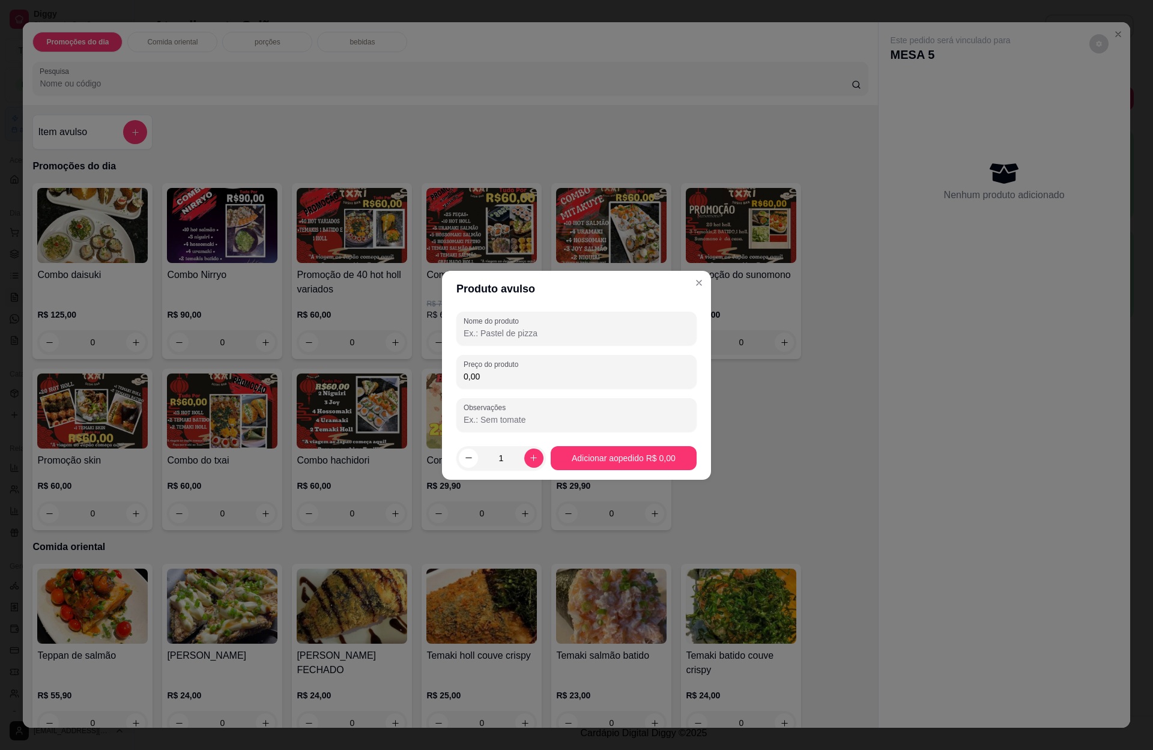
click at [483, 328] on input "Nome do produto" at bounding box center [576, 333] width 226 height 12
type input "meia tilapia"
click at [494, 372] on input "0,00" at bounding box center [576, 376] width 226 height 12
type input "25,00"
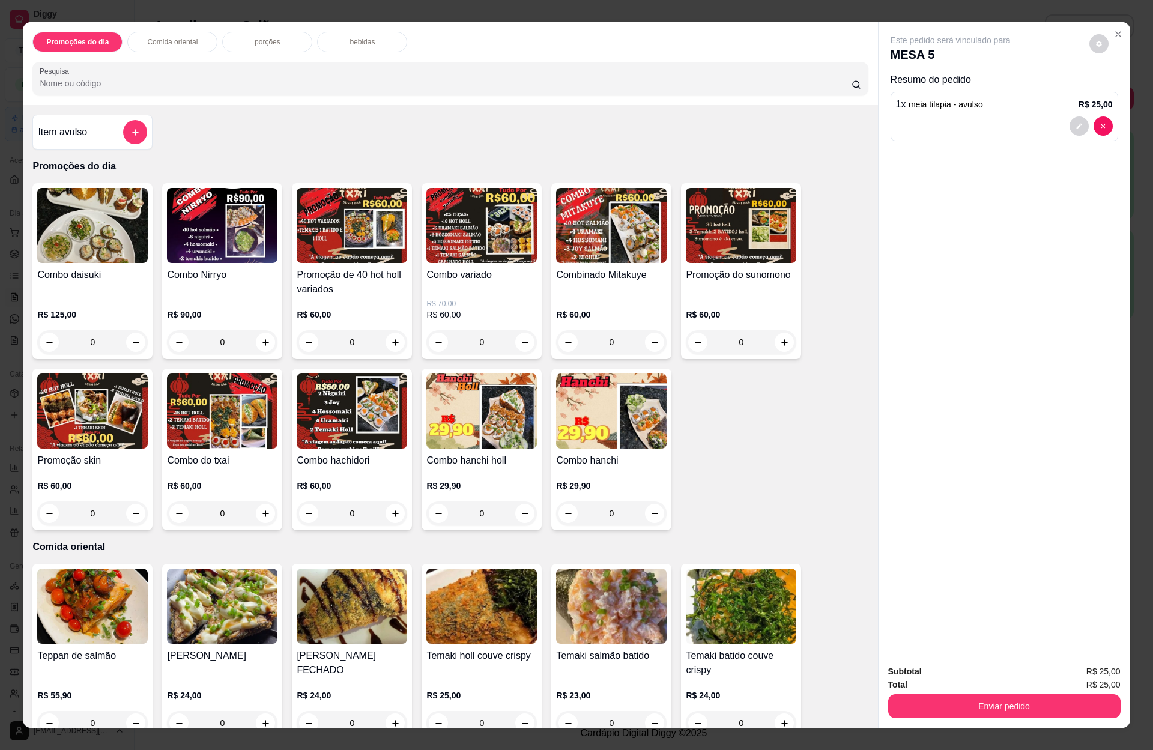
click at [369, 40] on div "bebidas" at bounding box center [362, 42] width 90 height 20
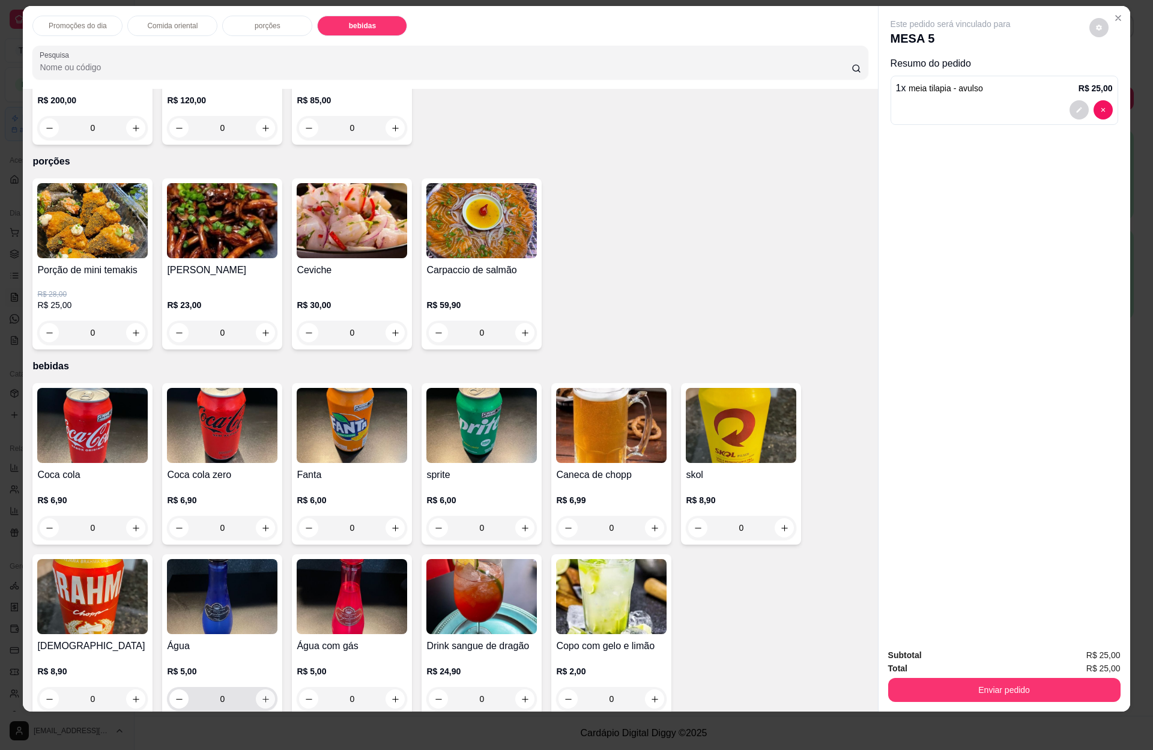
click at [256, 689] on button "increase-product-quantity" at bounding box center [265, 698] width 19 height 19
type input "1"
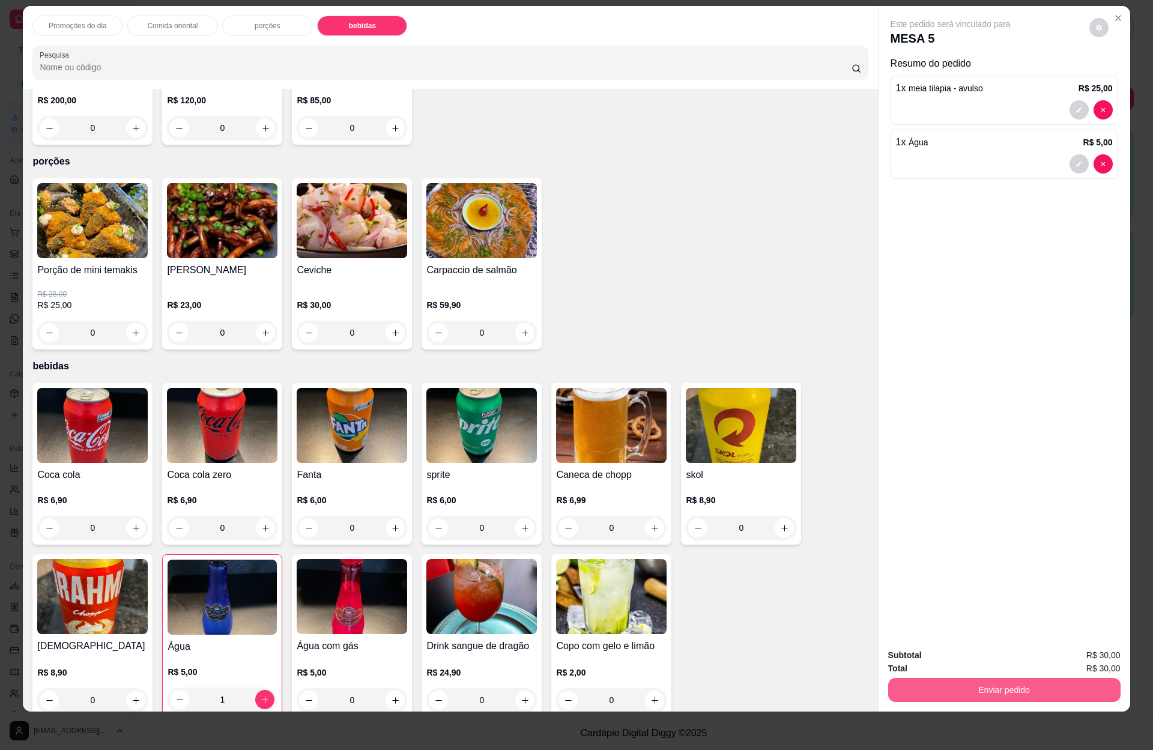
click at [985, 699] on button "Enviar pedido" at bounding box center [1004, 690] width 232 height 24
click at [1063, 688] on button "Enviar pedido" at bounding box center [1004, 690] width 232 height 24
click at [1081, 656] on button "Enviar pedido" at bounding box center [1087, 660] width 66 height 22
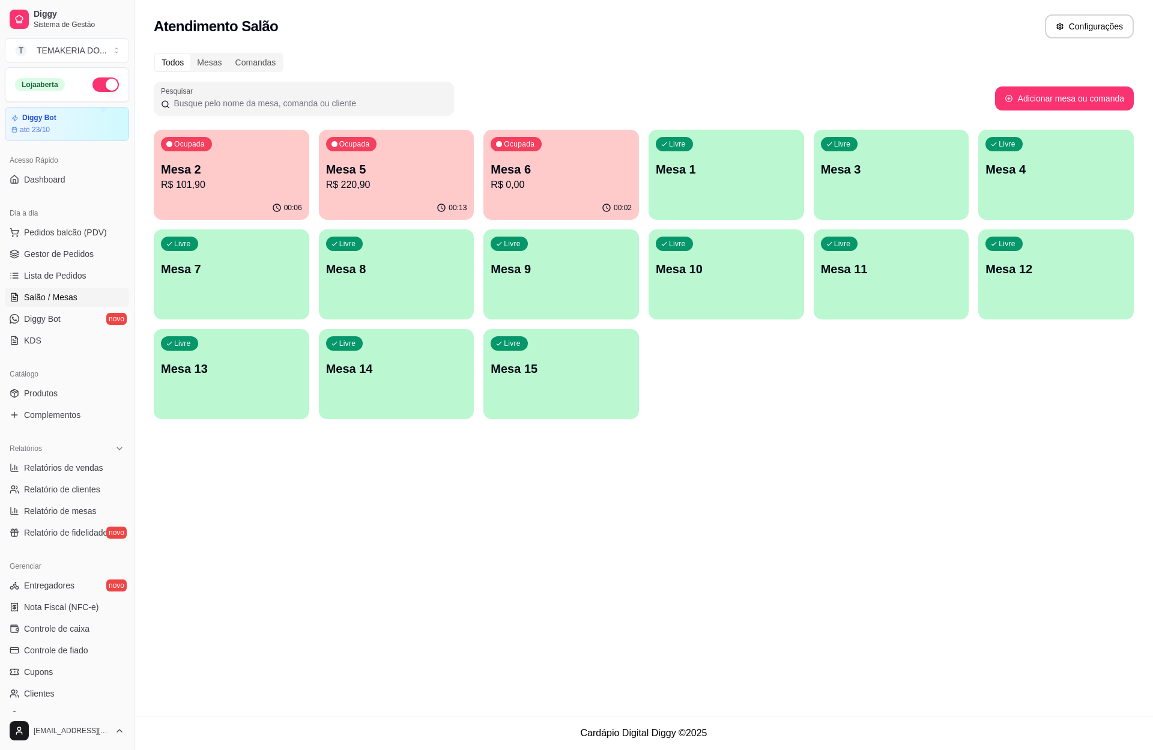
click at [1011, 178] on div "Livre Mesa 4" at bounding box center [1055, 168] width 155 height 76
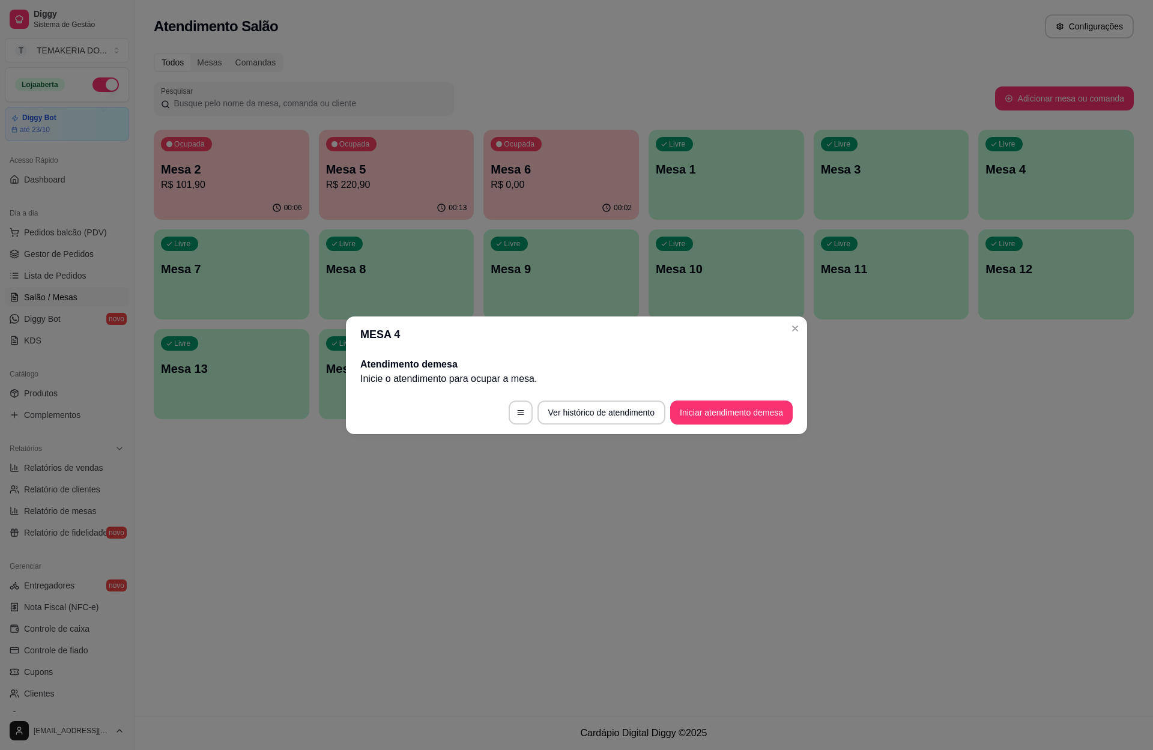
click at [697, 398] on footer "Ver histórico de atendimento Iniciar atendimento de mesa" at bounding box center [576, 412] width 461 height 43
click at [697, 402] on button "Iniciar atendimento de mesa" at bounding box center [731, 412] width 122 height 24
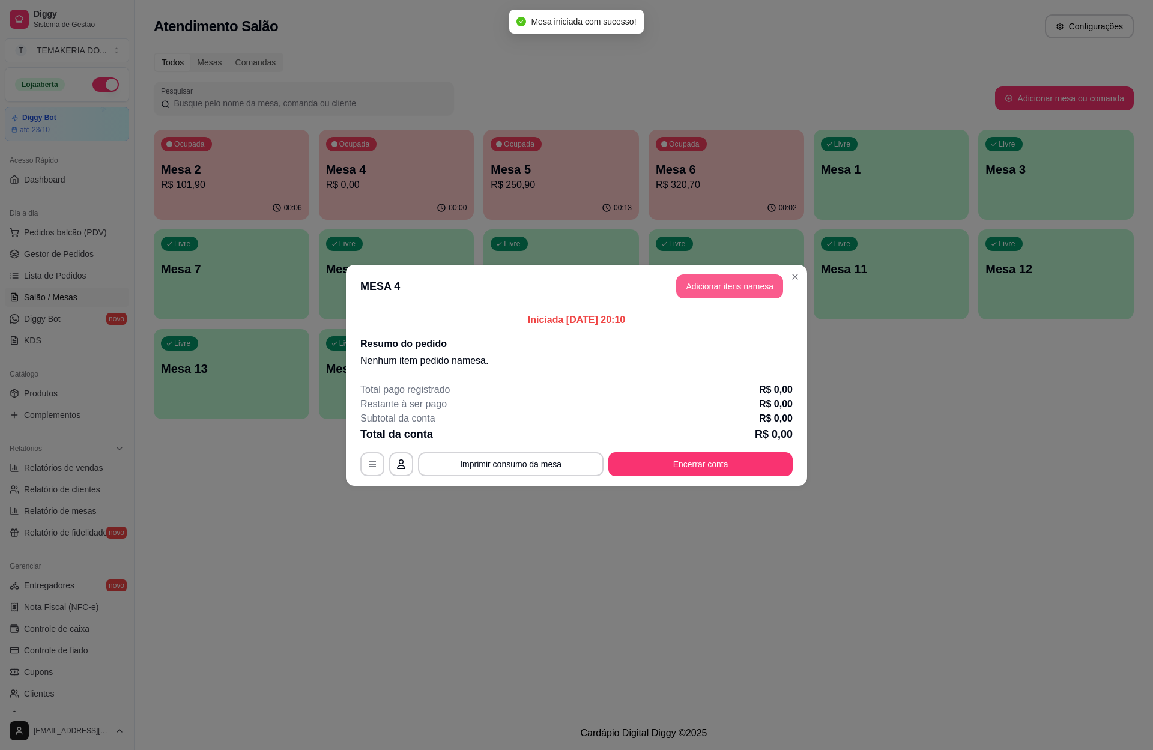
click at [730, 277] on button "Adicionar itens na mesa" at bounding box center [729, 286] width 107 height 24
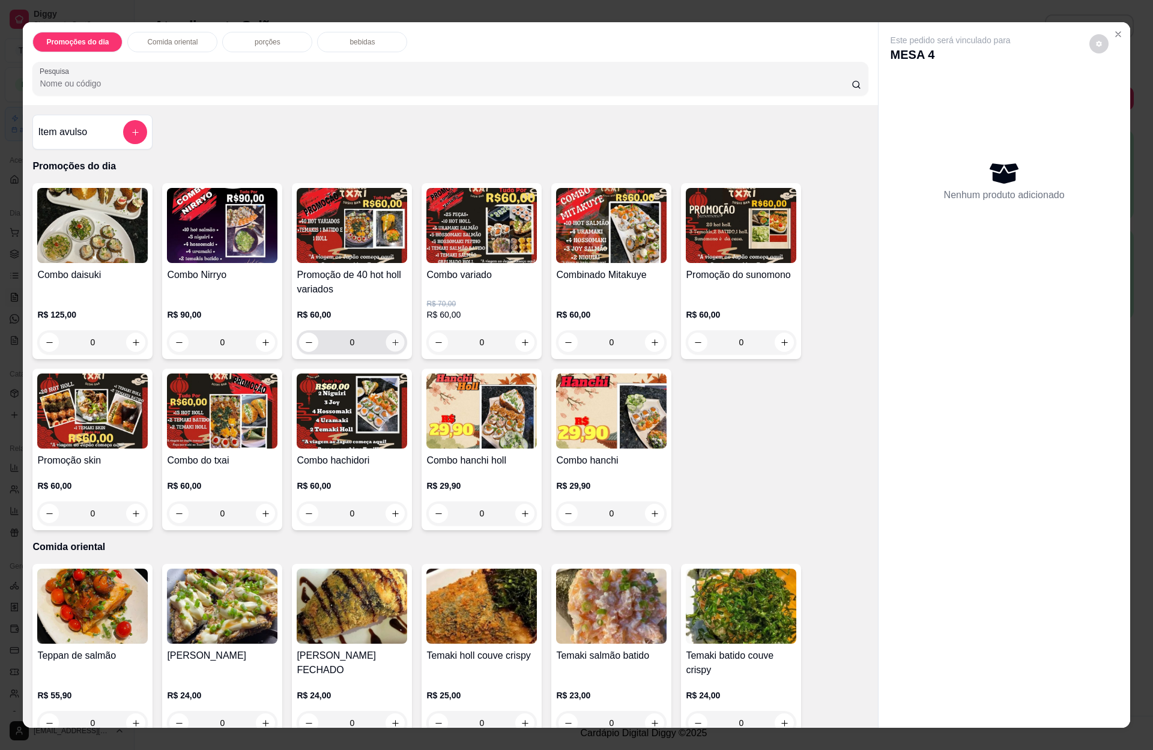
click at [391, 344] on icon "increase-product-quantity" at bounding box center [395, 342] width 9 height 9
type input "1"
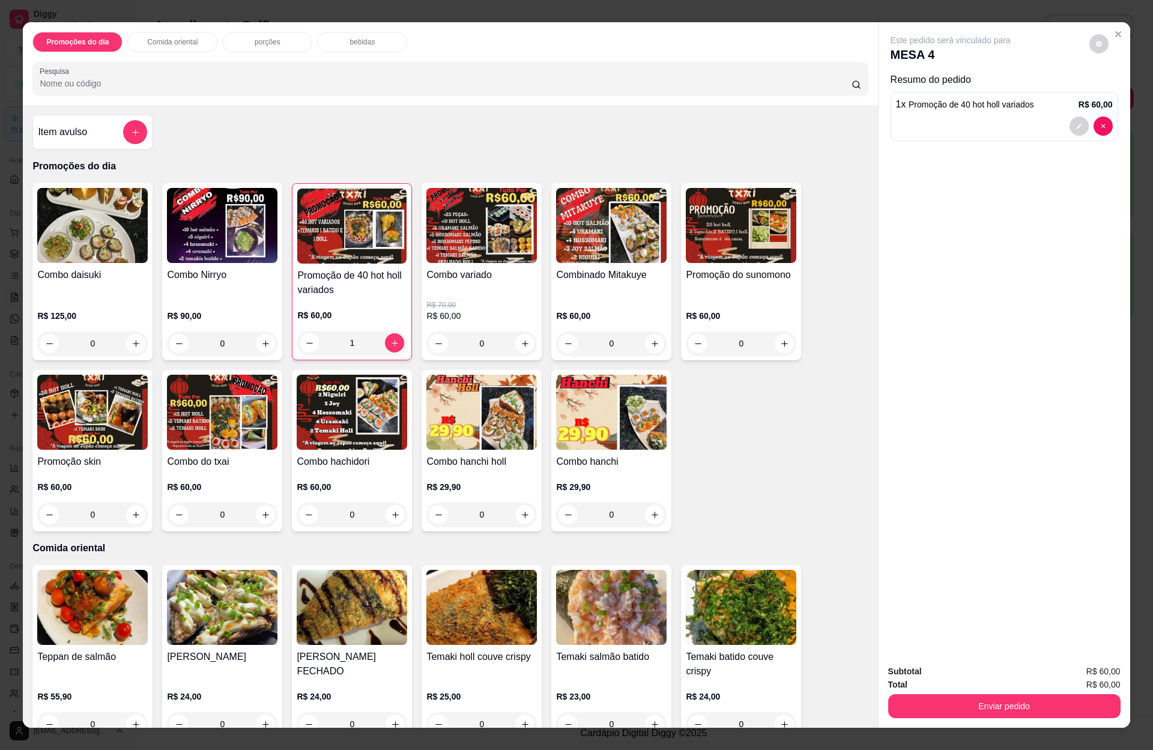
click at [357, 37] on p "bebidas" at bounding box center [361, 42] width 25 height 10
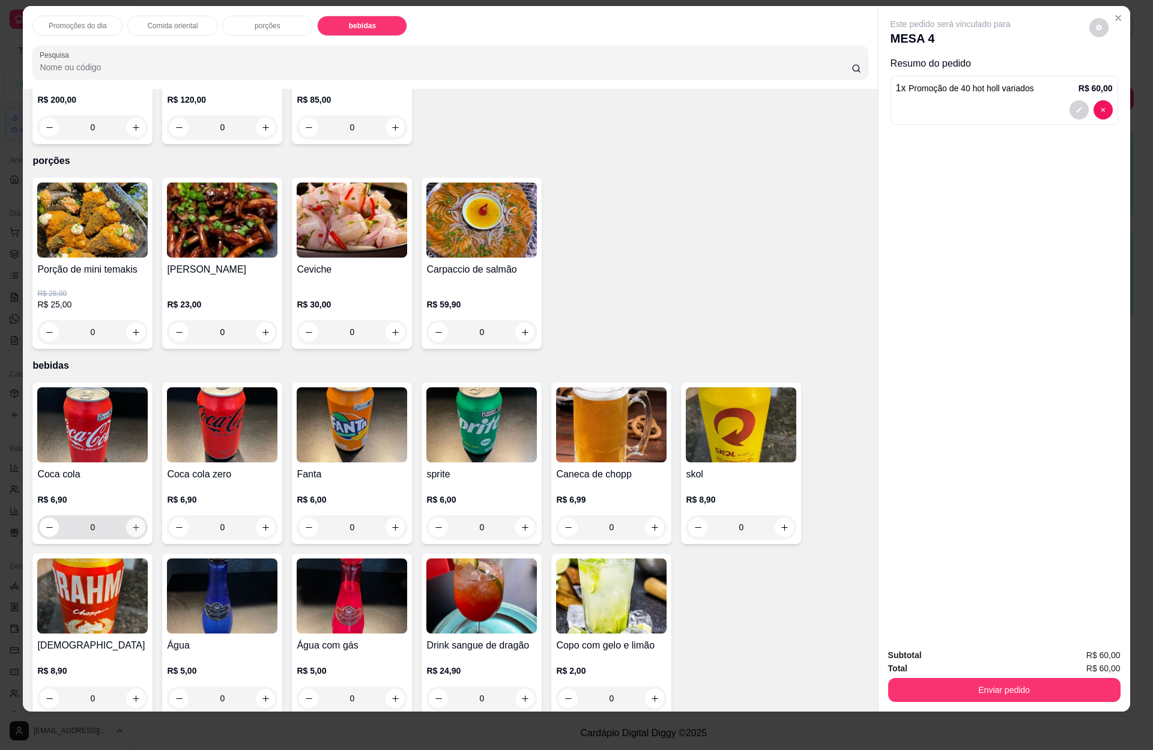
click at [131, 523] on icon "increase-product-quantity" at bounding box center [135, 527] width 9 height 9
type input "1"
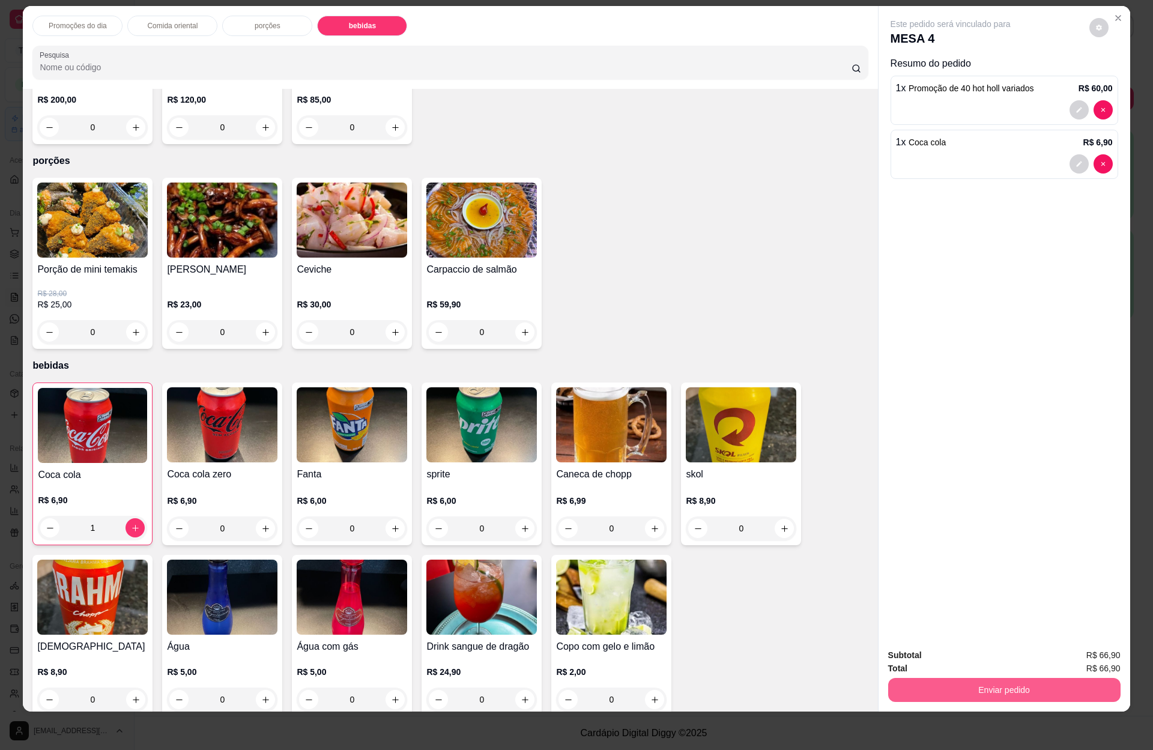
click at [996, 683] on button "Enviar pedido" at bounding box center [1004, 690] width 232 height 24
click at [1066, 660] on button "Enviar pedido" at bounding box center [1087, 660] width 66 height 22
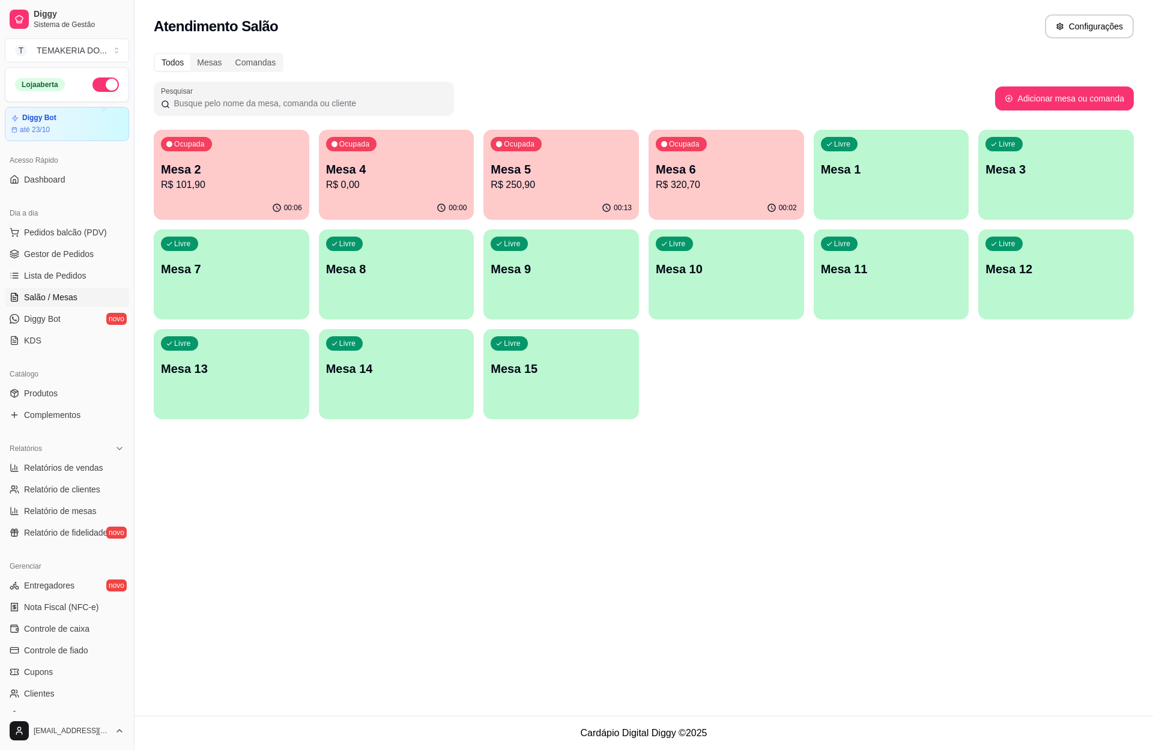
click at [375, 202] on div "00:00" at bounding box center [396, 207] width 155 height 23
click at [217, 198] on div "00:06" at bounding box center [231, 207] width 151 height 23
click at [672, 192] on div "Ocupada Mesa 6 R$ 320,70" at bounding box center [726, 163] width 151 height 65
click at [47, 258] on span "Gestor de Pedidos" at bounding box center [59, 254] width 70 height 12
